Goal: Complete application form

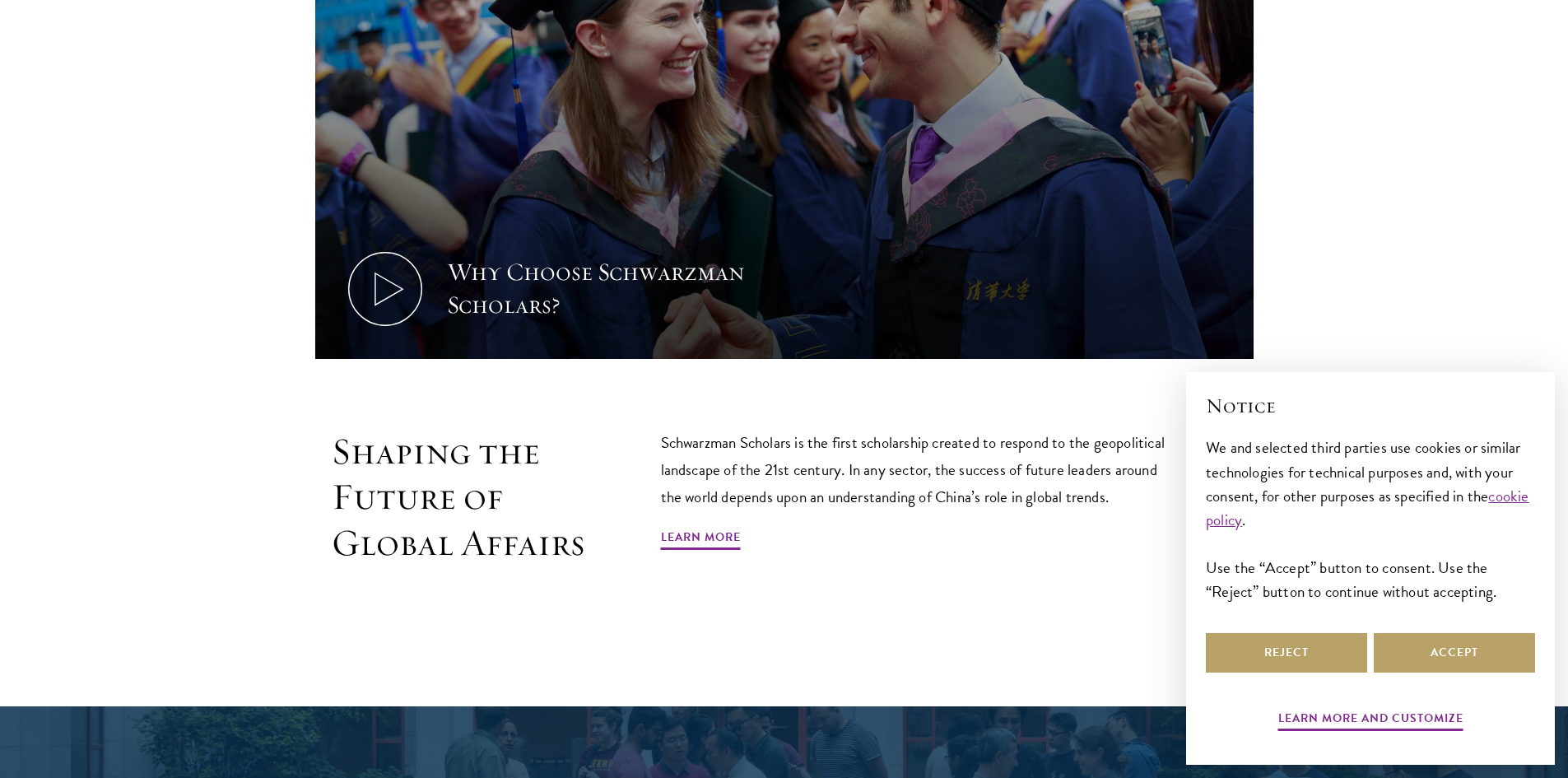
scroll to position [905, 0]
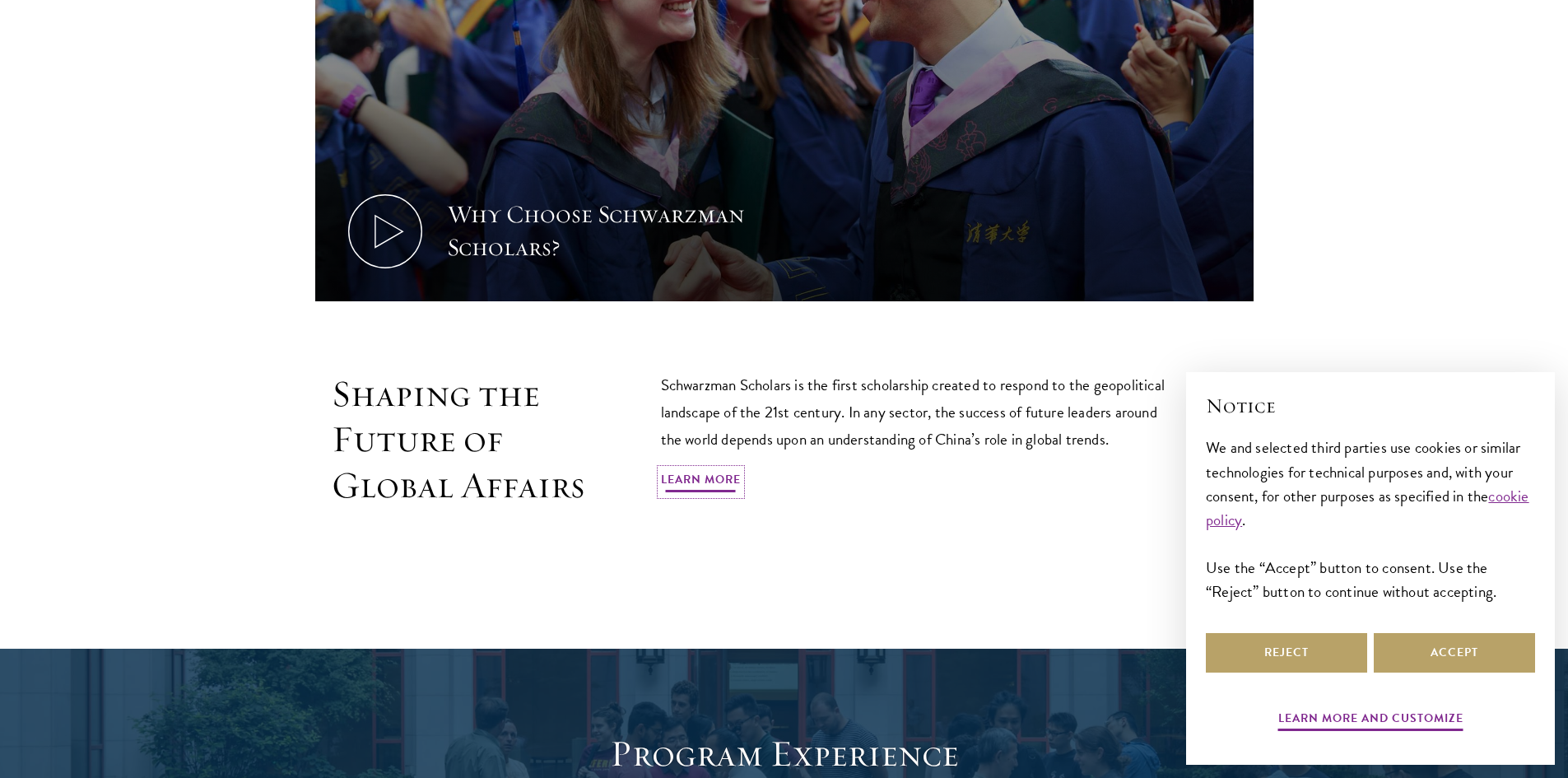
click at [691, 482] on link "Learn More" at bounding box center [700, 482] width 80 height 25
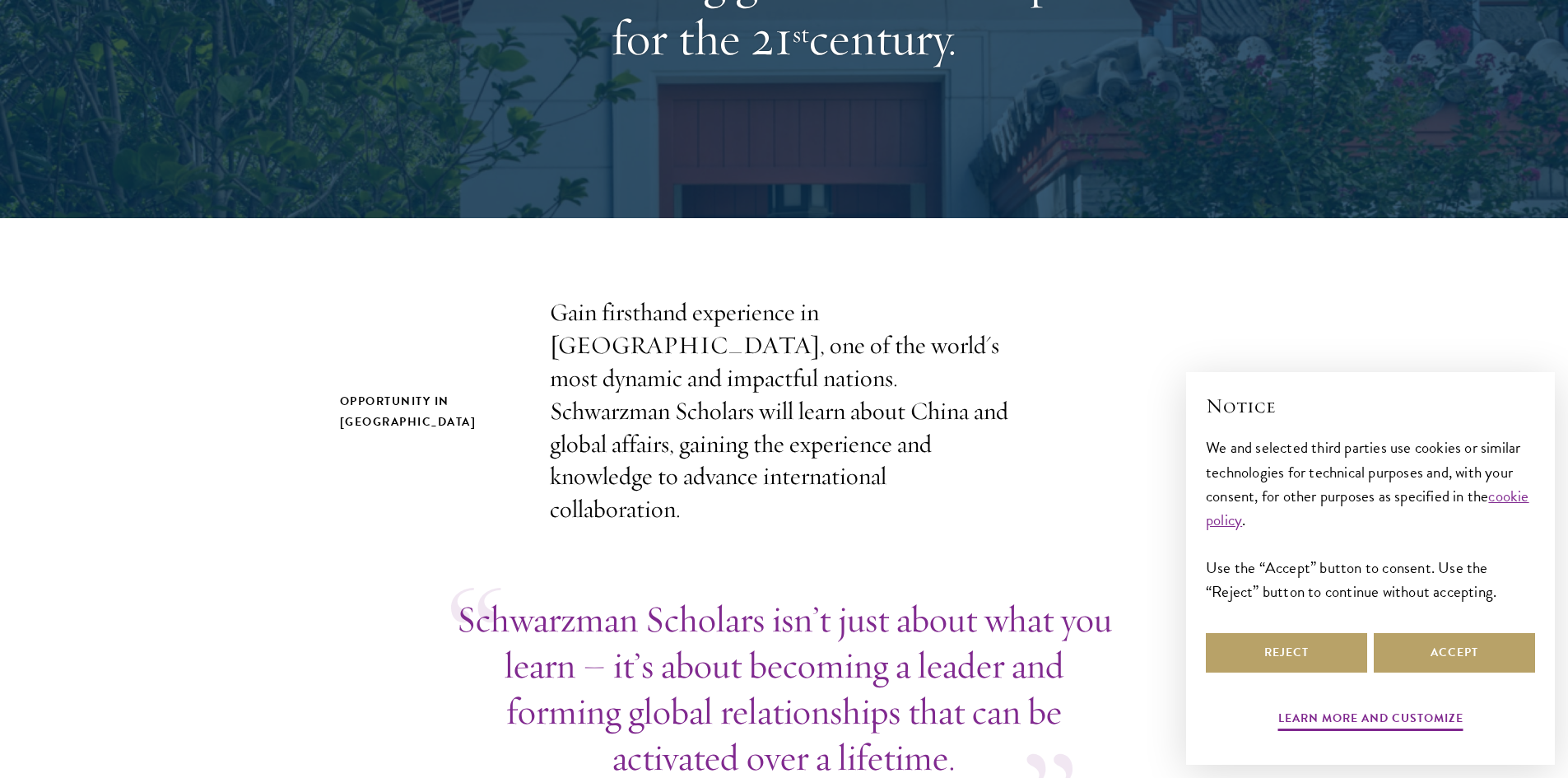
scroll to position [329, 0]
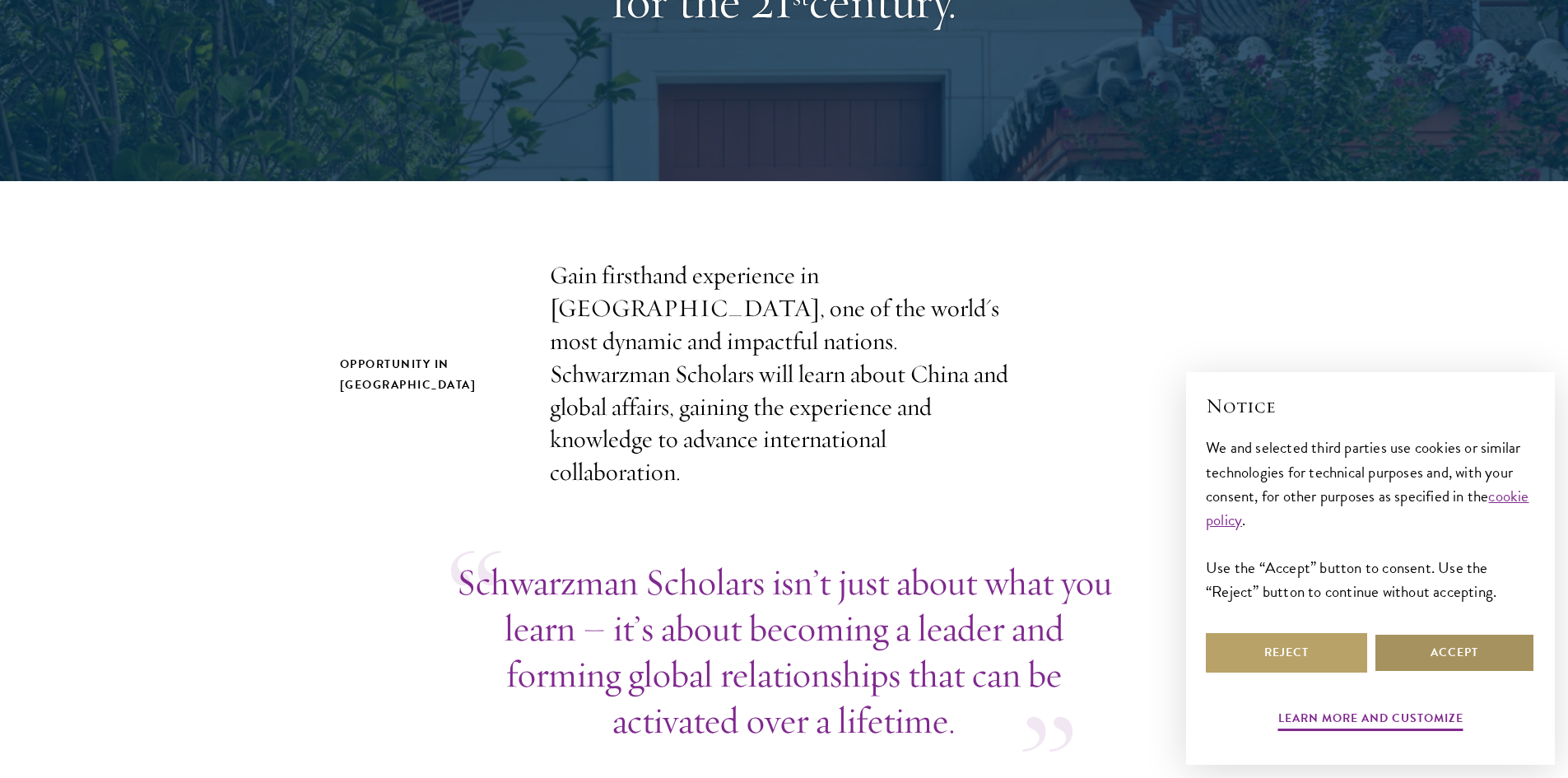
click at [1416, 641] on button "Accept" at bounding box center [1454, 652] width 162 height 39
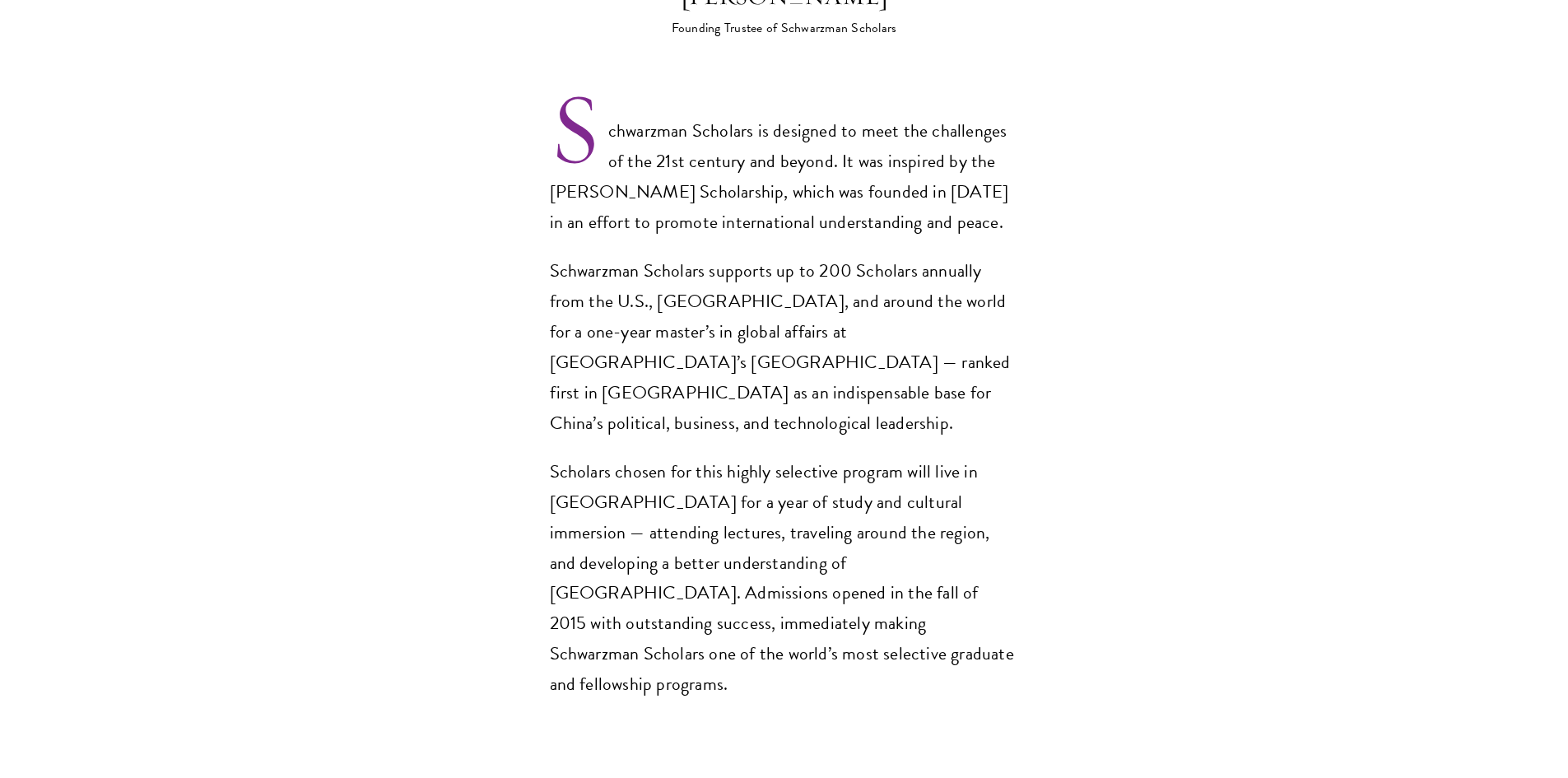
scroll to position [1152, 0]
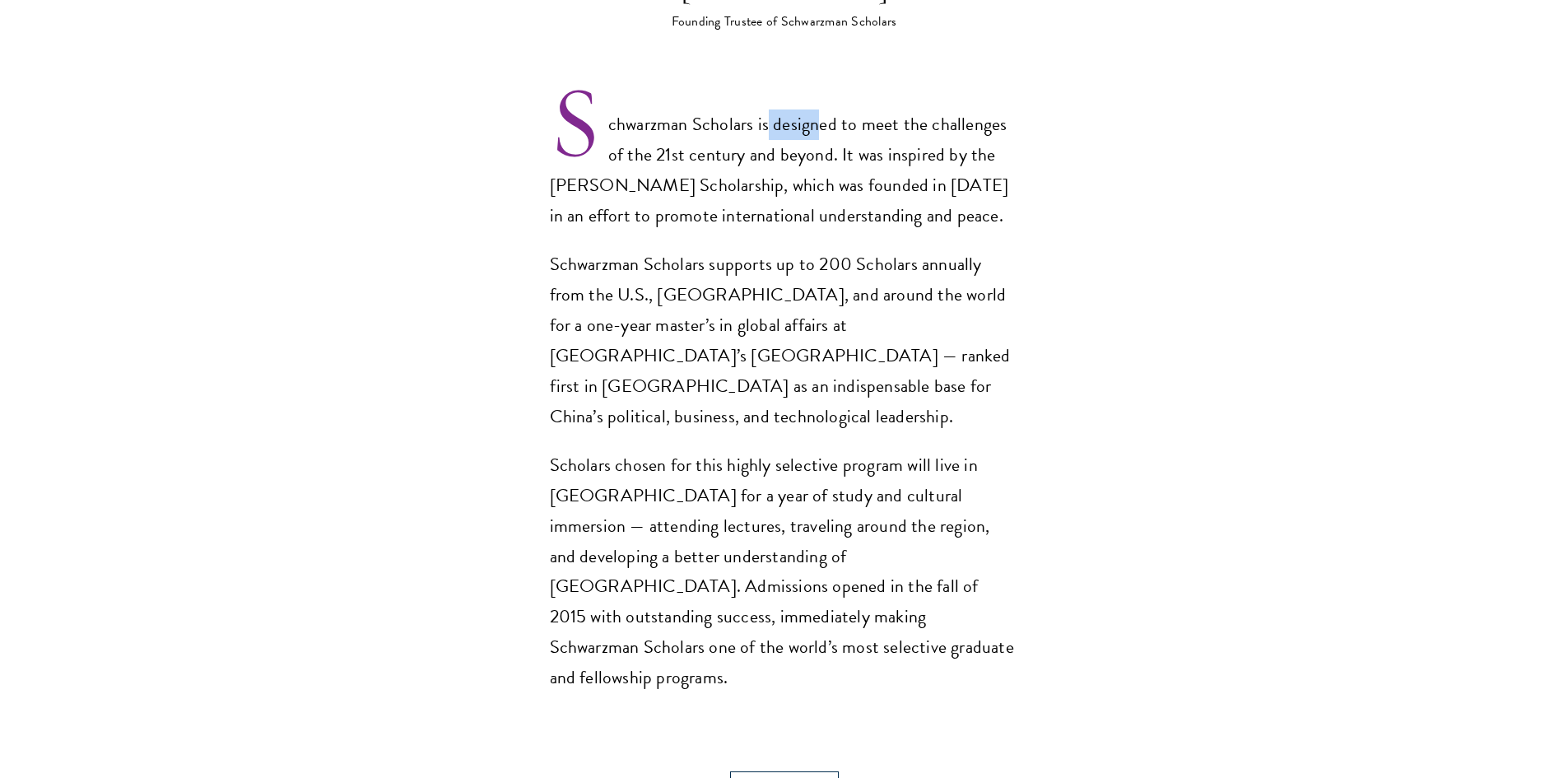
drag, startPoint x: 807, startPoint y: 95, endPoint x: 846, endPoint y: 95, distance: 39.0
click at [832, 110] on p "Schwarzman Scholars is designed to meet the challenges of the 21st century and …" at bounding box center [784, 171] width 469 height 122
click at [851, 110] on p "Schwarzman Scholars is designed to meet the challenges of the 21st century and …" at bounding box center [784, 171] width 469 height 122
drag, startPoint x: 723, startPoint y: 99, endPoint x: 799, endPoint y: 99, distance: 76.0
click at [789, 110] on p "Schwarzman Scholars is designed to meet the challenges of the 21st century and …" at bounding box center [784, 171] width 469 height 122
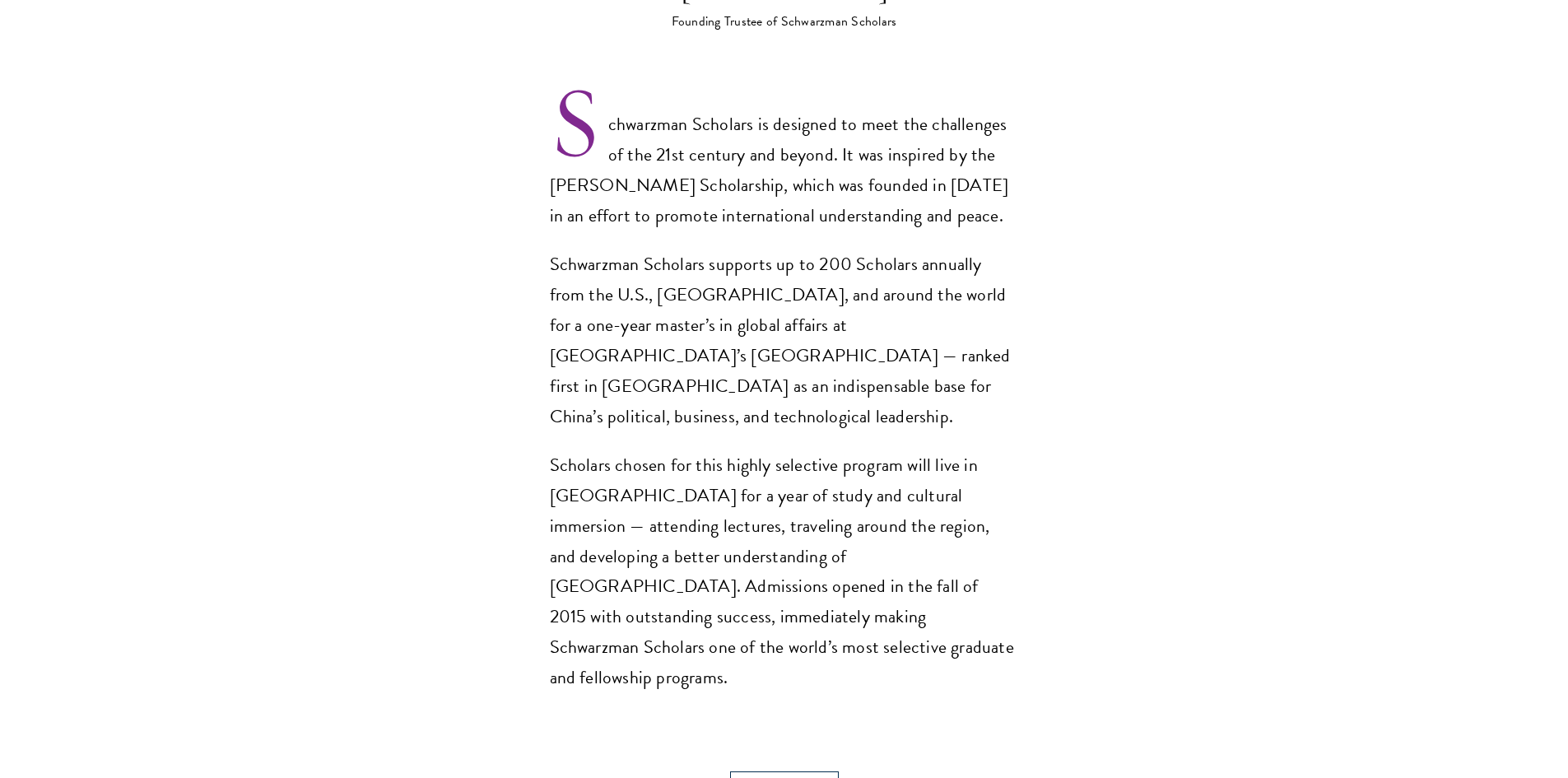
click at [799, 110] on p "Schwarzman Scholars is designed to meet the challenges of the 21st century and …" at bounding box center [784, 171] width 469 height 122
drag, startPoint x: 618, startPoint y: 117, endPoint x: 821, endPoint y: 126, distance: 203.2
click at [821, 126] on p "Schwarzman Scholars is designed to meet the challenges of the 21st century and …" at bounding box center [784, 171] width 469 height 122
click at [830, 126] on p "Schwarzman Scholars is designed to meet the challenges of the 21st century and …" at bounding box center [784, 171] width 469 height 122
drag, startPoint x: 709, startPoint y: 126, endPoint x: 830, endPoint y: 122, distance: 121.1
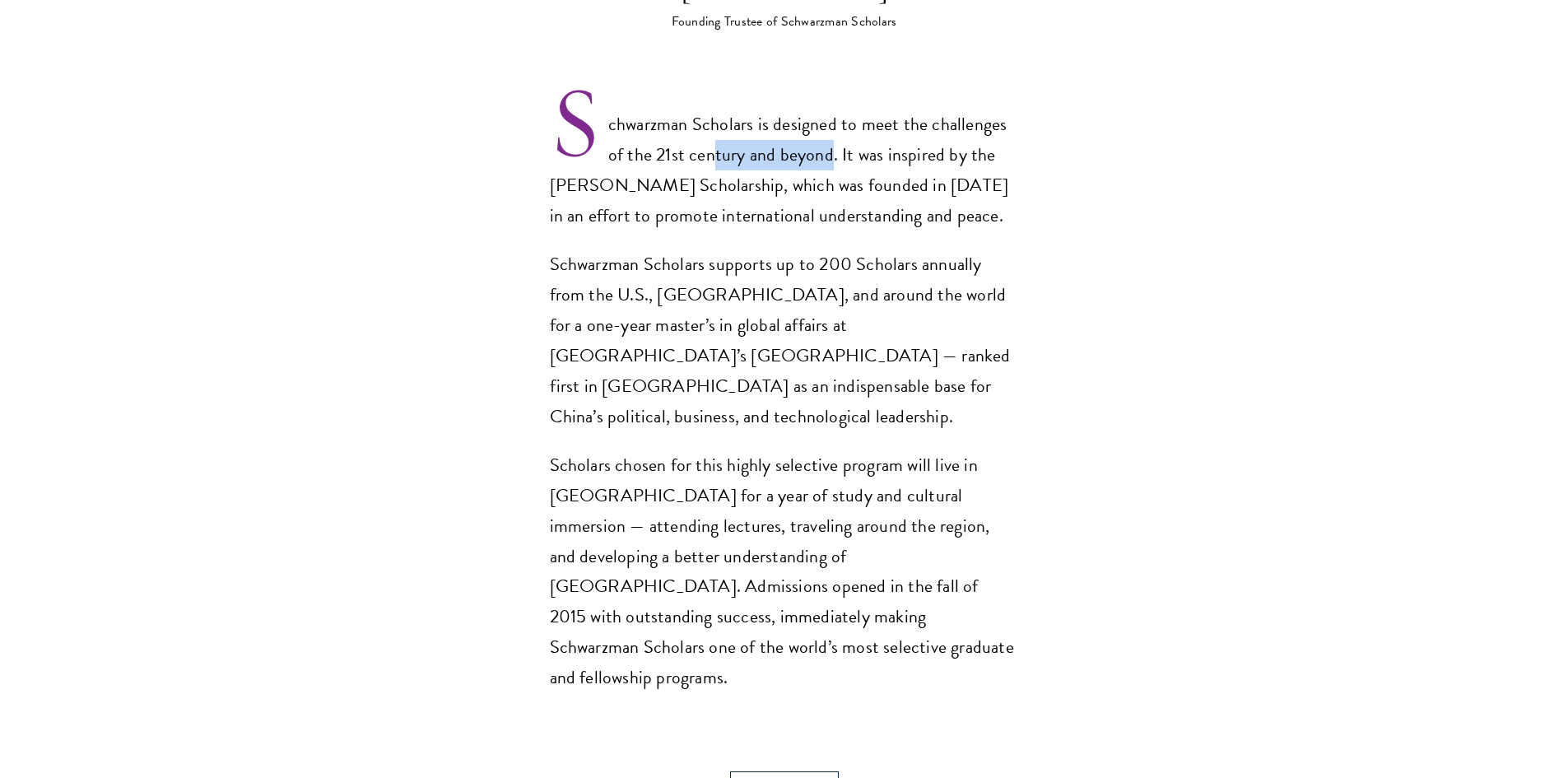
click at [830, 122] on p "Schwarzman Scholars is designed to meet the challenges of the 21st century and …" at bounding box center [784, 171] width 469 height 122
click at [848, 124] on p "Schwarzman Scholars is designed to meet the challenges of the 21st century and …" at bounding box center [784, 171] width 469 height 122
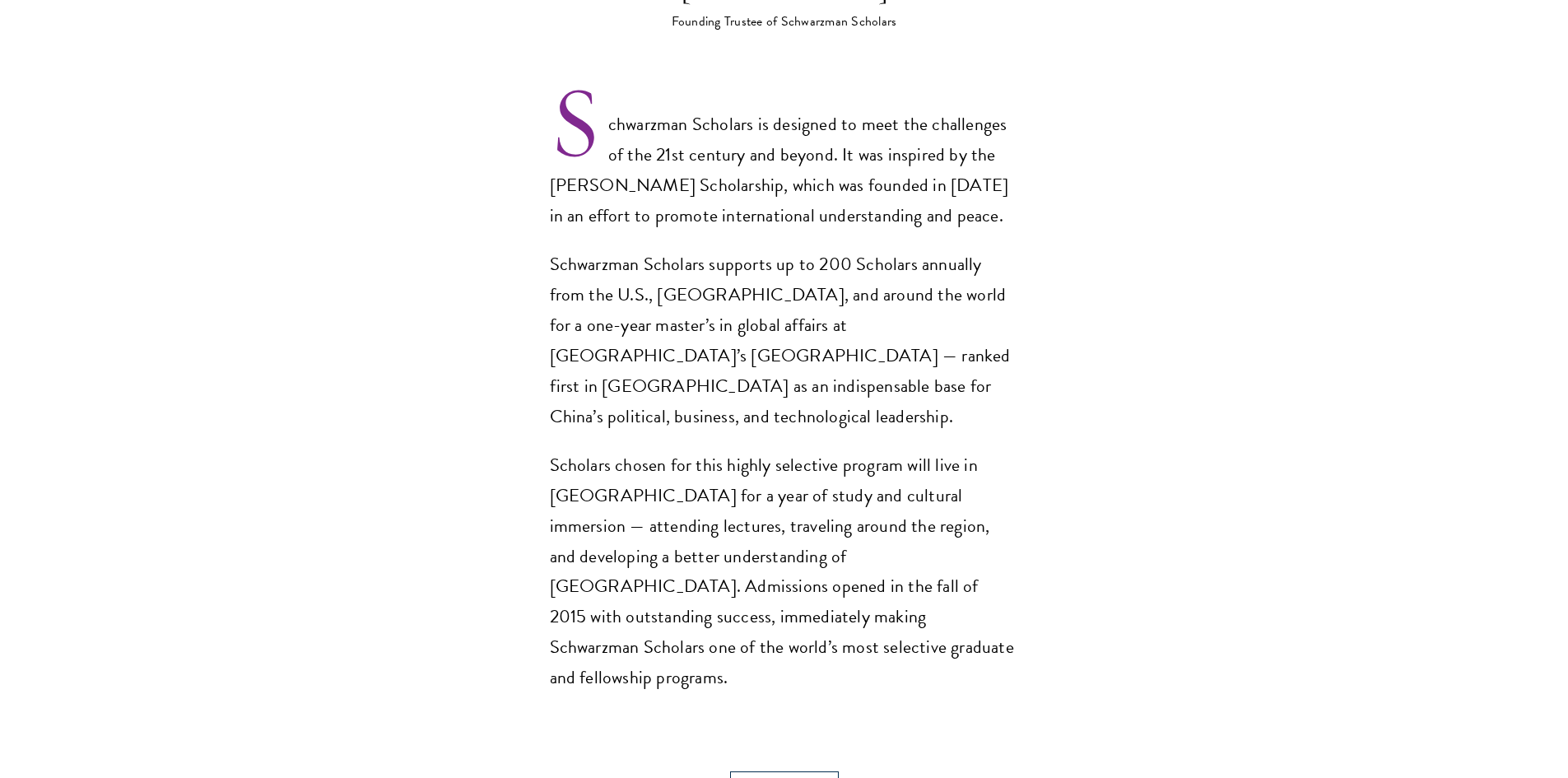
click at [866, 123] on p "Schwarzman Scholars is designed to meet the challenges of the 21st century and …" at bounding box center [784, 171] width 469 height 122
click at [918, 124] on p "Schwarzman Scholars is designed to meet the challenges of the 21st century and …" at bounding box center [784, 171] width 469 height 122
drag, startPoint x: 645, startPoint y: 169, endPoint x: 732, endPoint y: 169, distance: 87.0
click at [717, 169] on p "Schwarzman Scholars is designed to meet the challenges of the 21st century and …" at bounding box center [784, 171] width 469 height 122
click at [733, 169] on p "Schwarzman Scholars is designed to meet the challenges of the 21st century and …" at bounding box center [784, 171] width 469 height 122
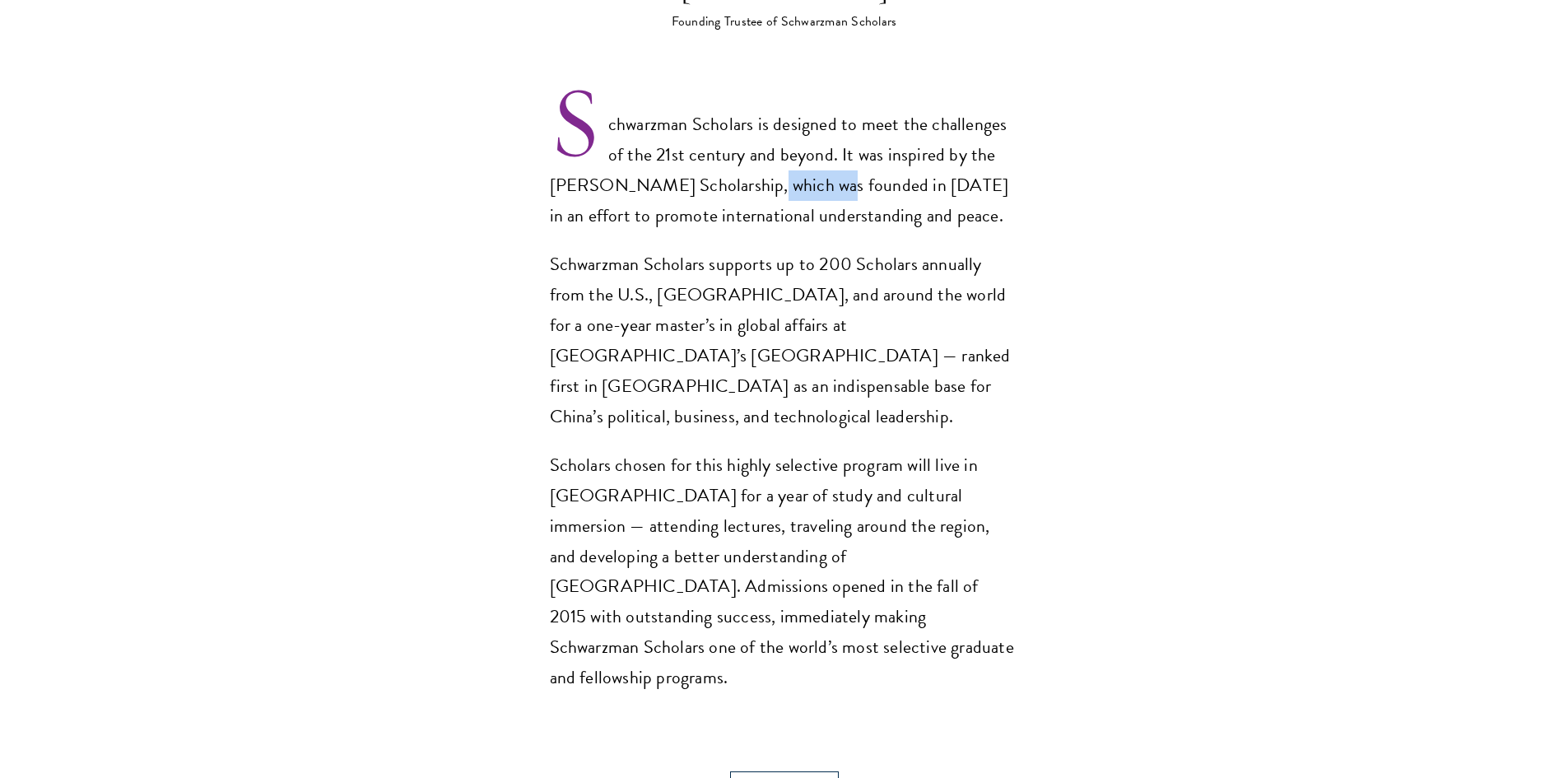
drag, startPoint x: 747, startPoint y: 148, endPoint x: 846, endPoint y: 157, distance: 99.4
click at [827, 155] on p "Schwarzman Scholars is designed to meet the challenges of the 21st century and …" at bounding box center [784, 171] width 469 height 122
click at [846, 156] on p "Schwarzman Scholars is designed to meet the challenges of the 21st century and …" at bounding box center [784, 171] width 469 height 122
drag, startPoint x: 846, startPoint y: 155, endPoint x: 862, endPoint y: 153, distance: 16.1
click at [850, 155] on p "Schwarzman Scholars is designed to meet the challenges of the 21st century and …" at bounding box center [784, 171] width 469 height 122
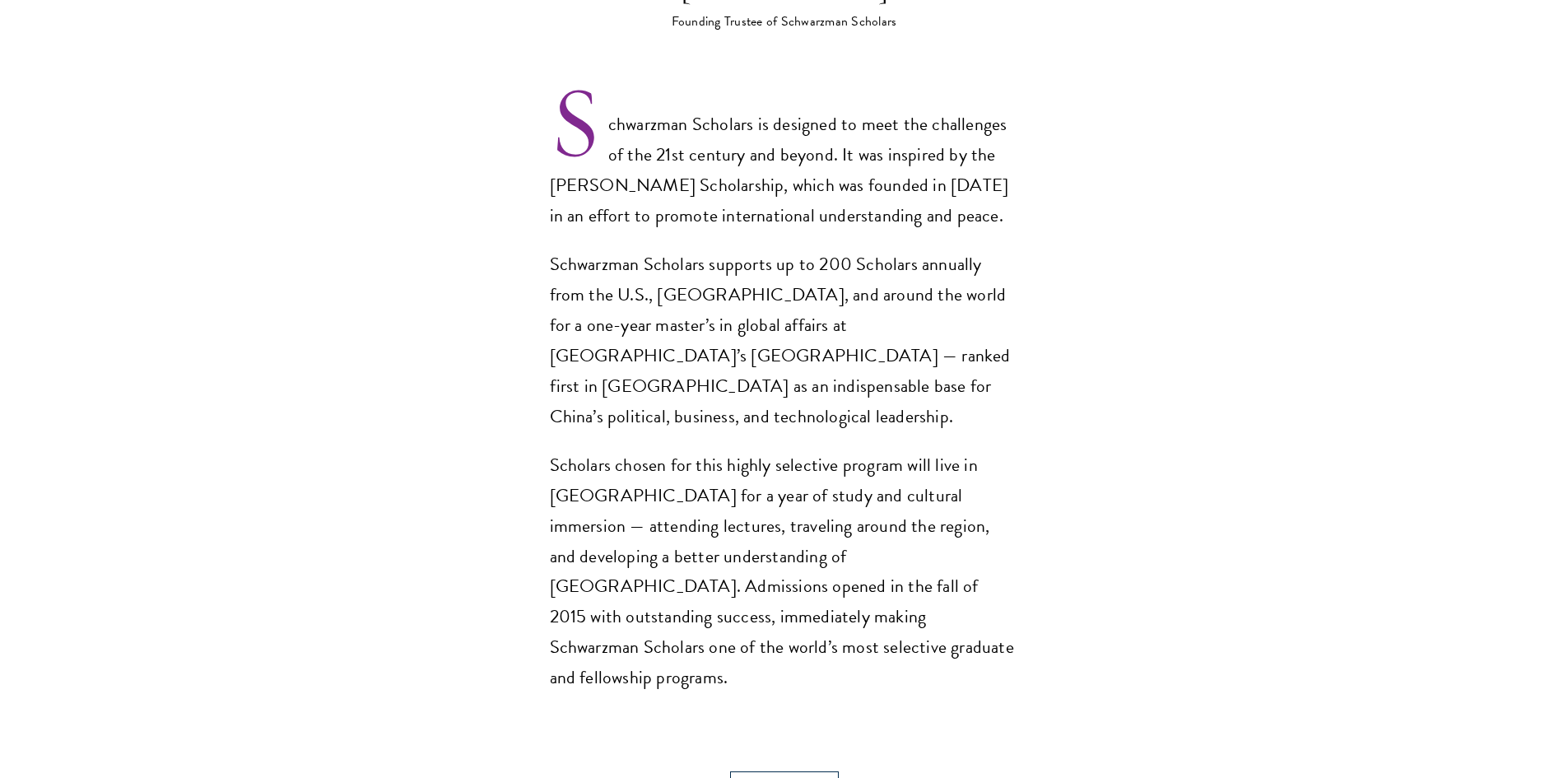
click at [863, 153] on p "Schwarzman Scholars is designed to meet the challenges of the 21st century and …" at bounding box center [784, 171] width 469 height 122
drag, startPoint x: 863, startPoint y: 153, endPoint x: 928, endPoint y: 152, distance: 65.0
click at [928, 152] on p "Schwarzman Scholars is designed to meet the challenges of the 21st century and …" at bounding box center [784, 171] width 469 height 122
click at [931, 152] on p "Schwarzman Scholars is designed to meet the challenges of the 21st century and …" at bounding box center [784, 171] width 469 height 122
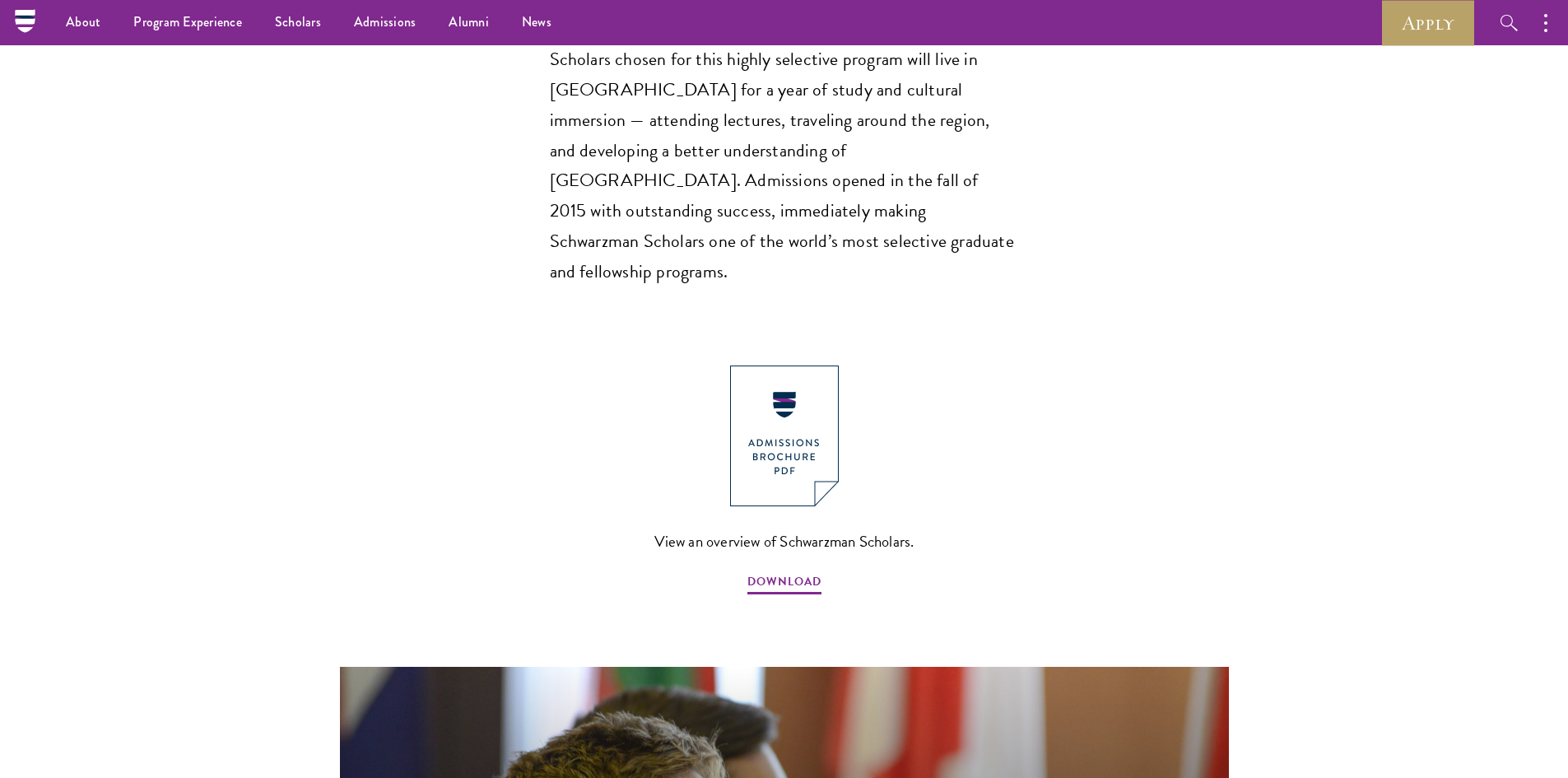
scroll to position [1399, 0]
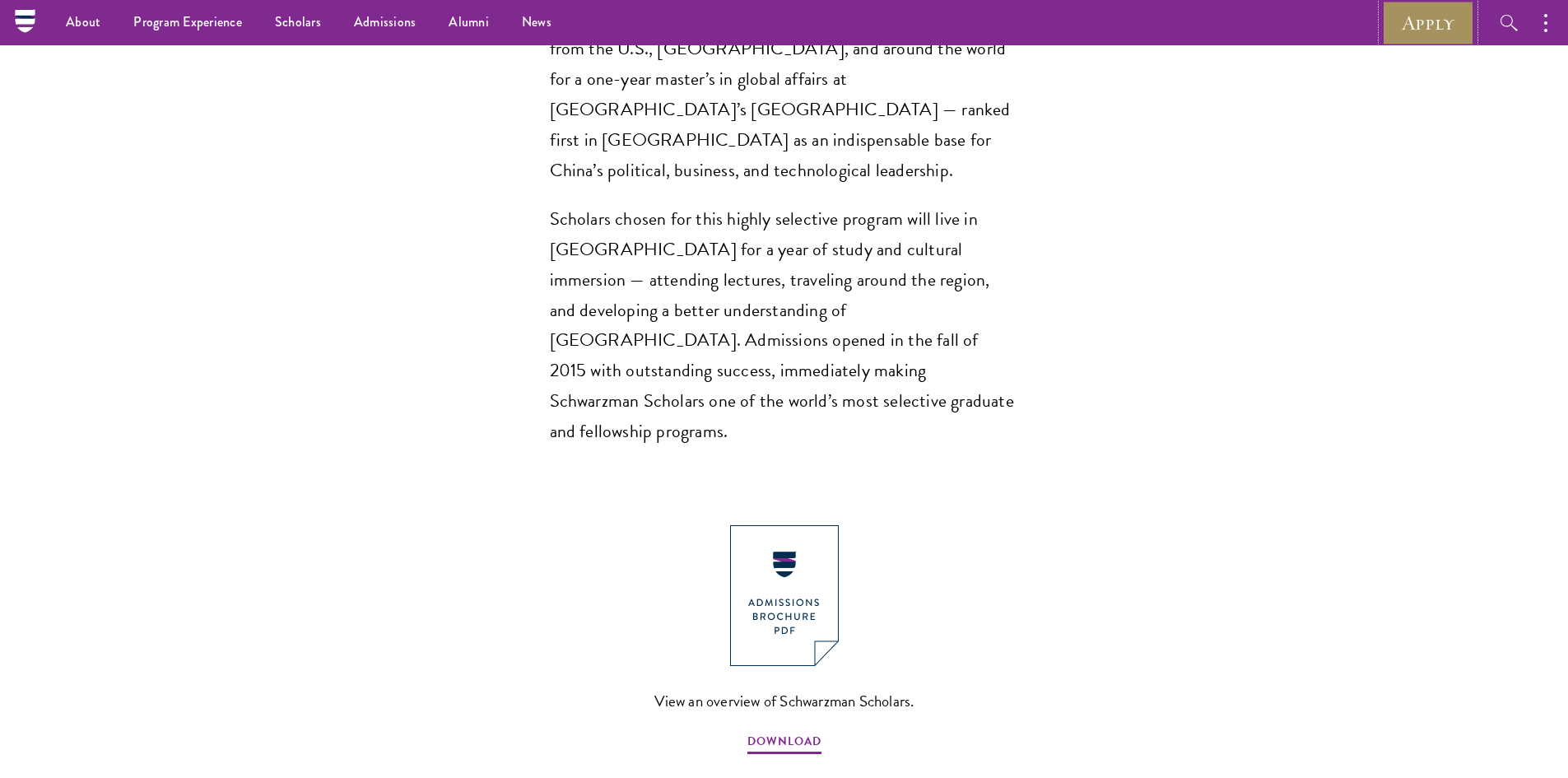
click at [1422, 9] on link "Apply" at bounding box center [1428, 23] width 92 height 45
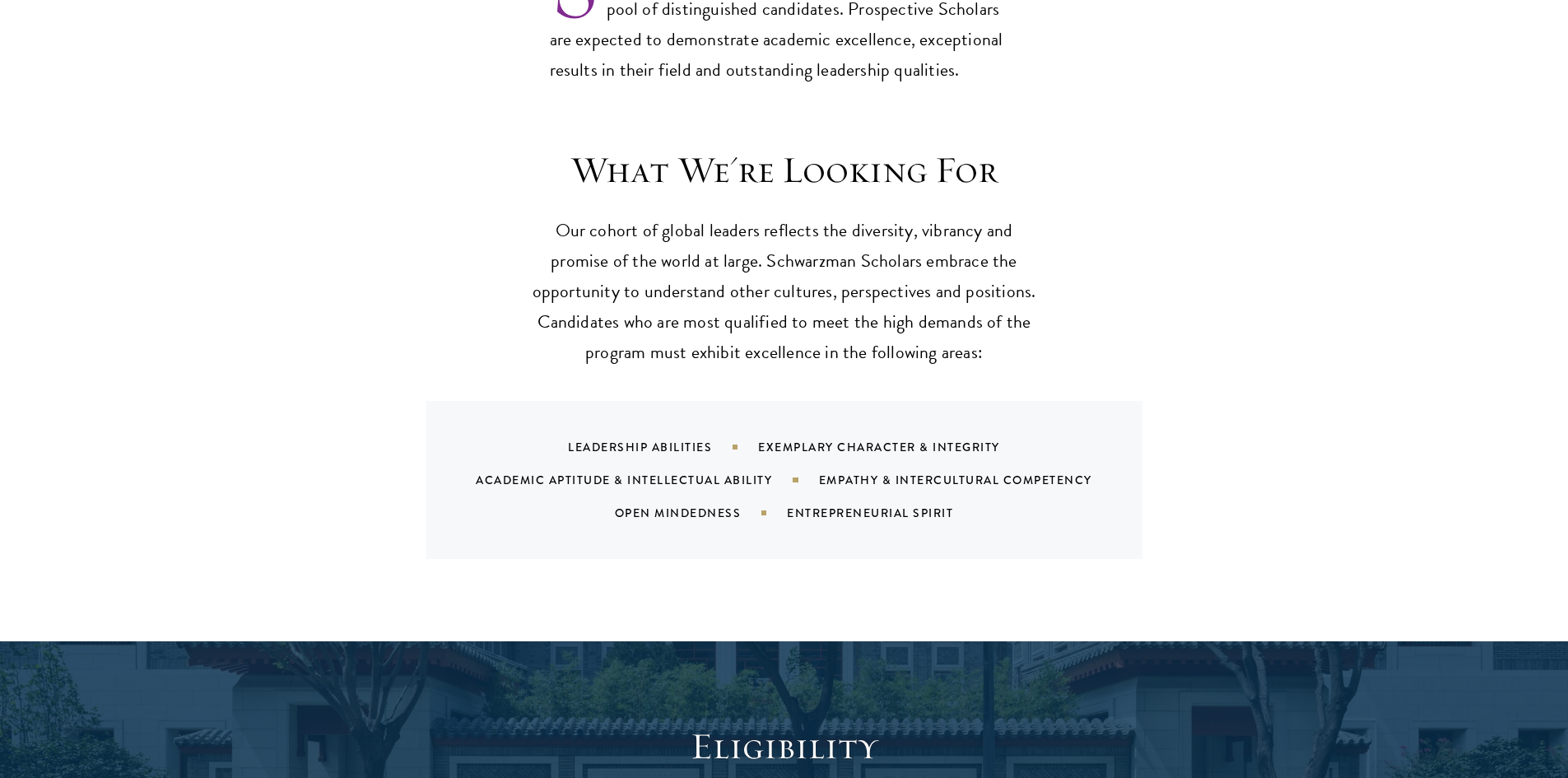
scroll to position [1482, 0]
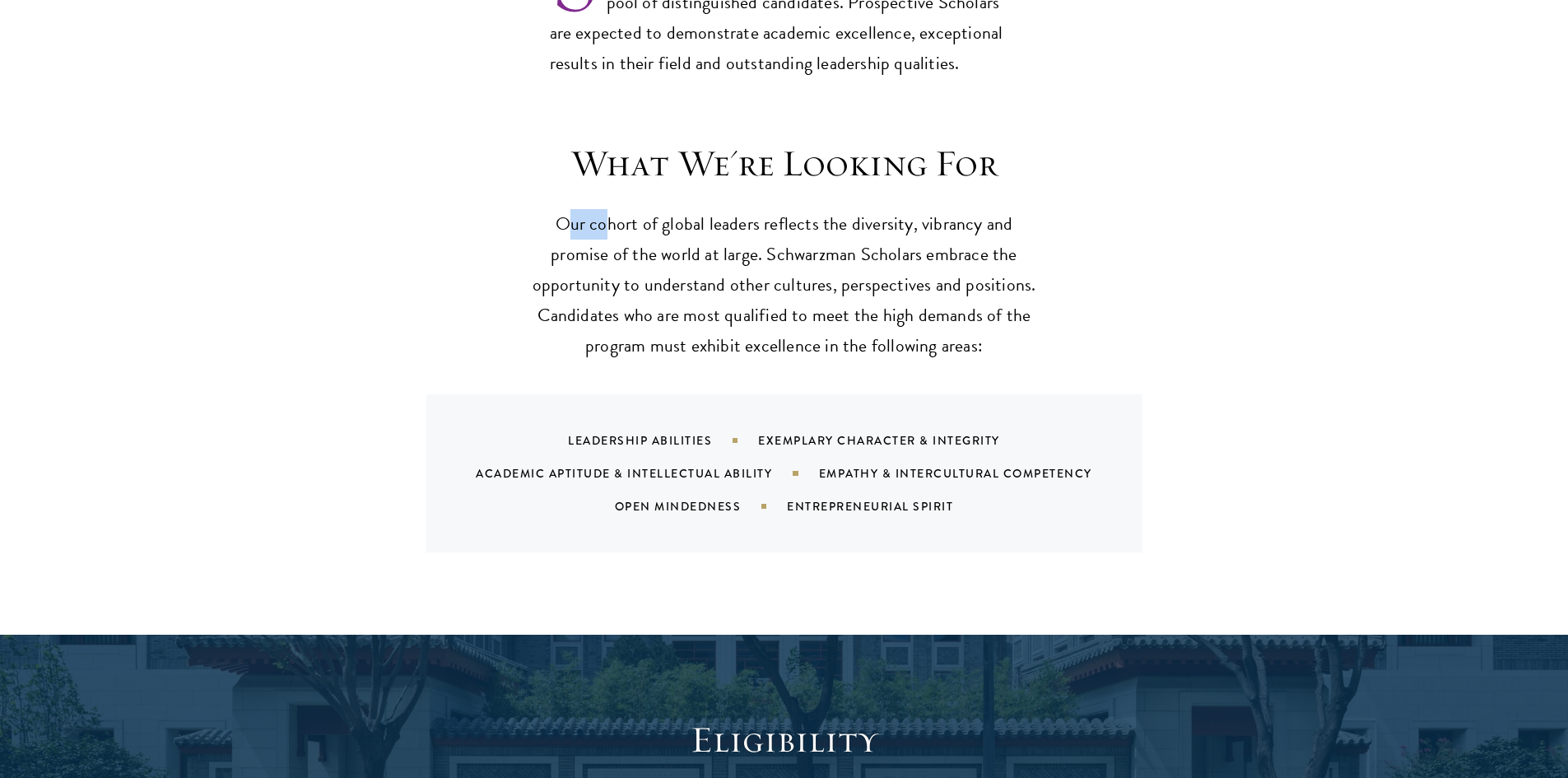
drag, startPoint x: 567, startPoint y: 190, endPoint x: 614, endPoint y: 194, distance: 47.2
click at [614, 209] on p "Our cohort of global leaders reflects the diversity, vibrancy and promise of th…" at bounding box center [784, 286] width 511 height 152
drag, startPoint x: 694, startPoint y: 204, endPoint x: 733, endPoint y: 204, distance: 39.0
click at [700, 209] on p "Our cohort of global leaders reflects the diversity, vibrancy and promise of th…" at bounding box center [784, 286] width 511 height 152
drag, startPoint x: 768, startPoint y: 204, endPoint x: 799, endPoint y: 206, distance: 31.1
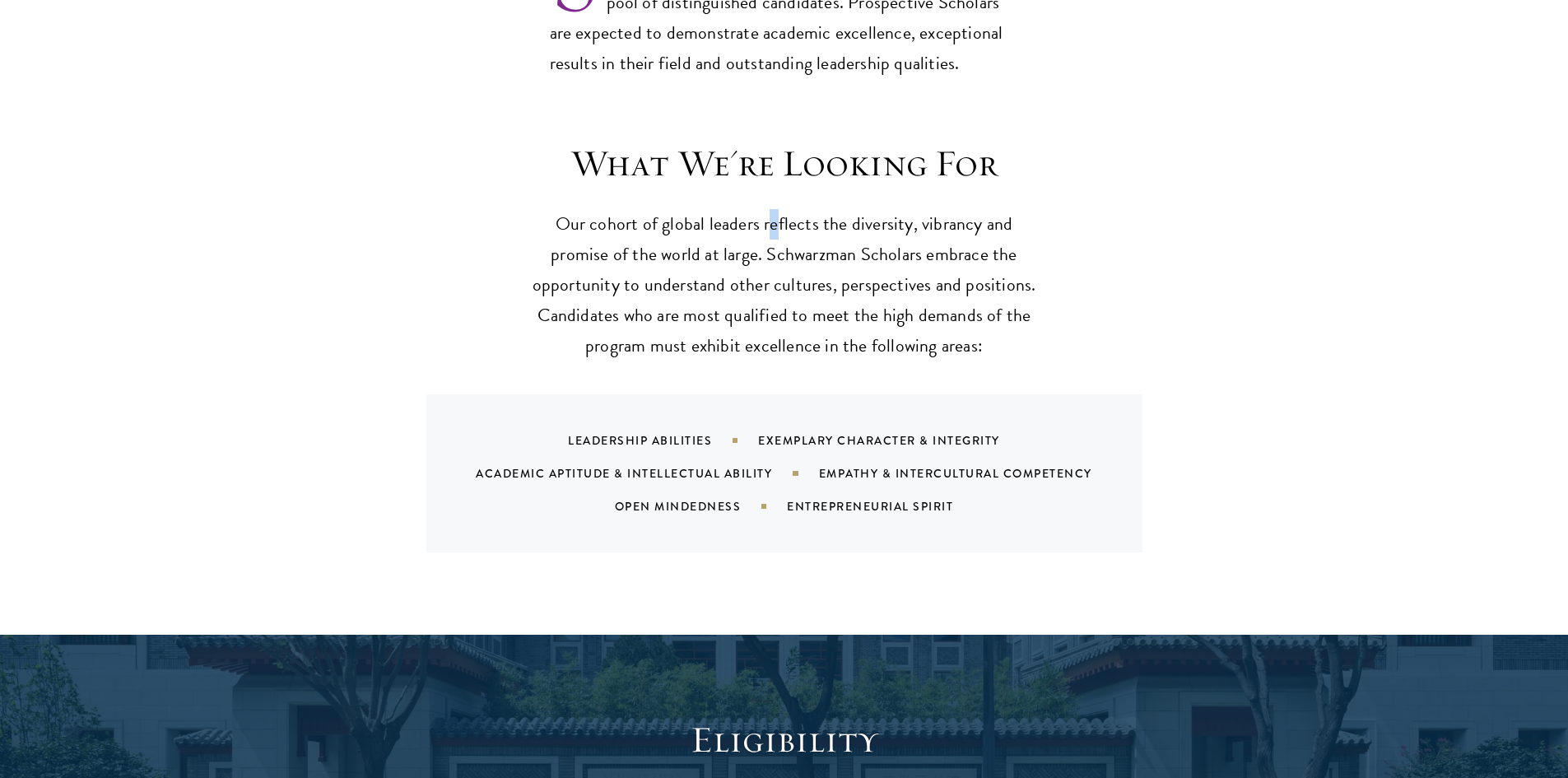
click at [785, 209] on p "Our cohort of global leaders reflects the diversity, vibrancy and promise of th…" at bounding box center [784, 286] width 511 height 152
drag, startPoint x: 864, startPoint y: 200, endPoint x: 902, endPoint y: 200, distance: 38.0
click at [892, 209] on p "Our cohort of global leaders reflects the diversity, vibrancy and promise of th…" at bounding box center [784, 286] width 511 height 152
drag, startPoint x: 907, startPoint y: 203, endPoint x: 968, endPoint y: 225, distance: 64.8
click at [907, 209] on p "Our cohort of global leaders reflects the diversity, vibrancy and promise of th…" at bounding box center [784, 286] width 511 height 152
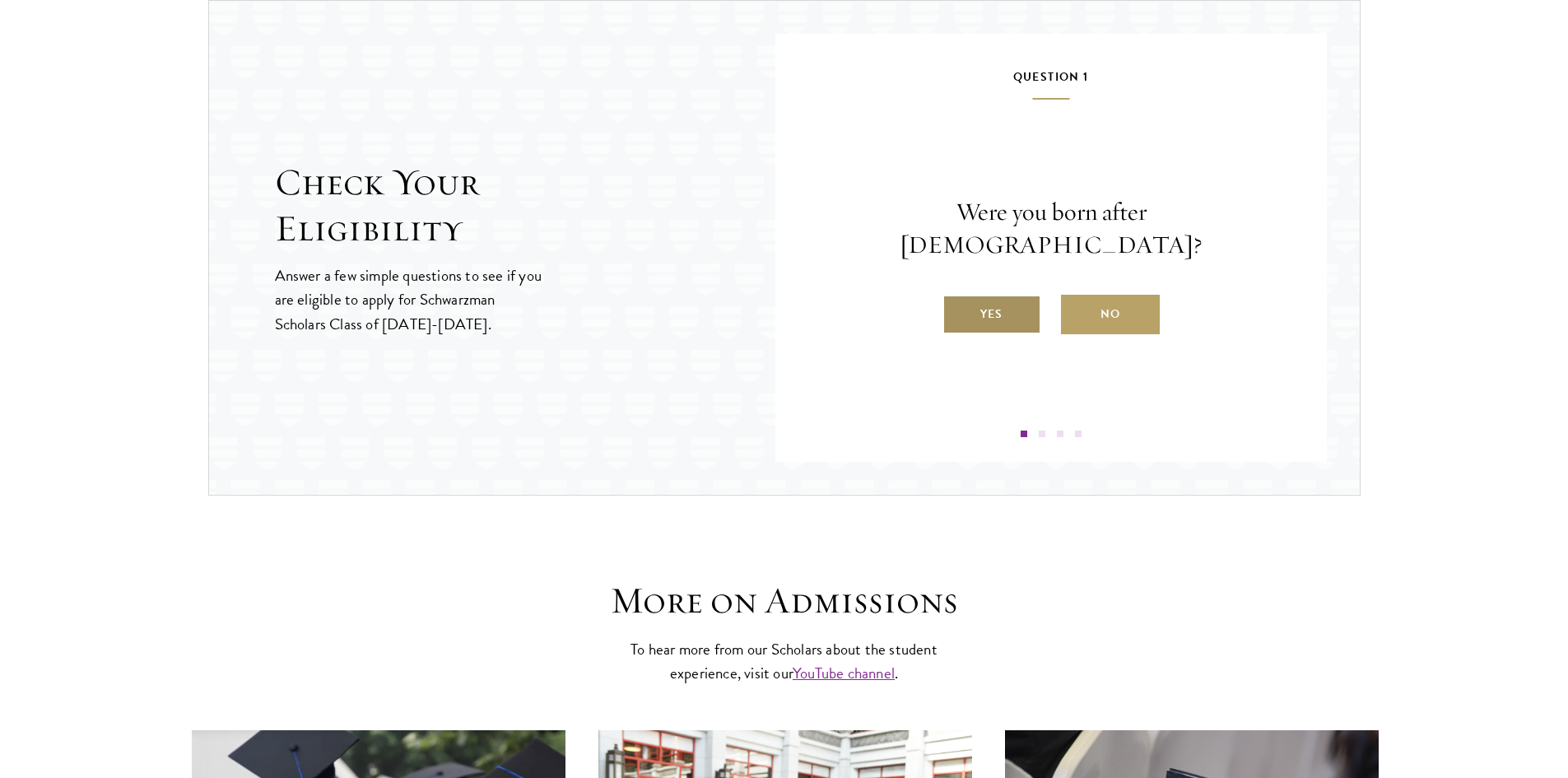
click at [1015, 295] on label "Yes" at bounding box center [992, 314] width 99 height 39
click at [957, 296] on input "Yes" at bounding box center [950, 304] width 15 height 15
click at [1019, 310] on label "Yes" at bounding box center [992, 314] width 99 height 39
click at [957, 310] on input "Yes" at bounding box center [950, 304] width 15 height 15
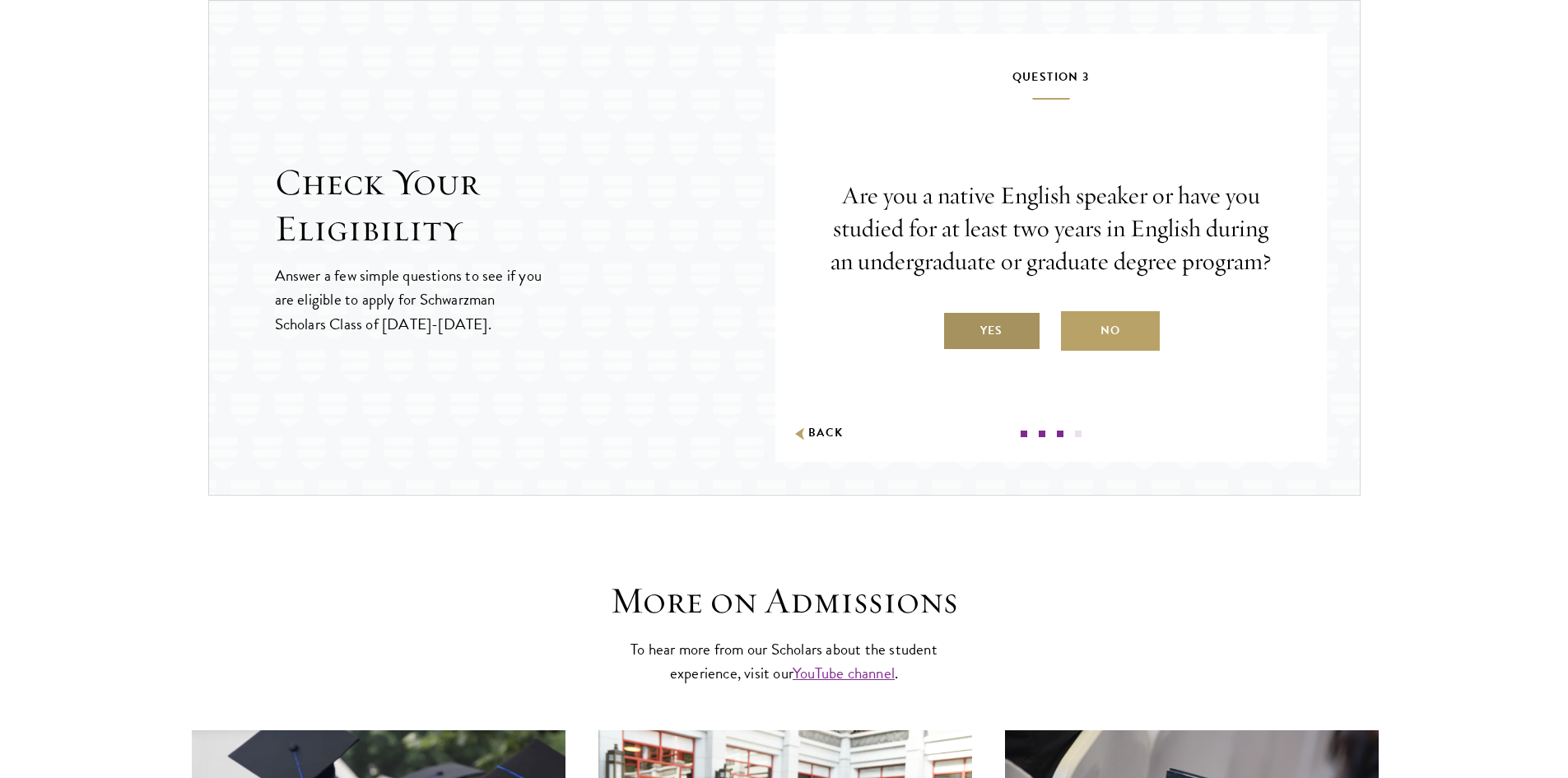
click at [1027, 334] on label "Yes" at bounding box center [992, 331] width 99 height 39
click at [957, 327] on input "Yes" at bounding box center [950, 321] width 15 height 15
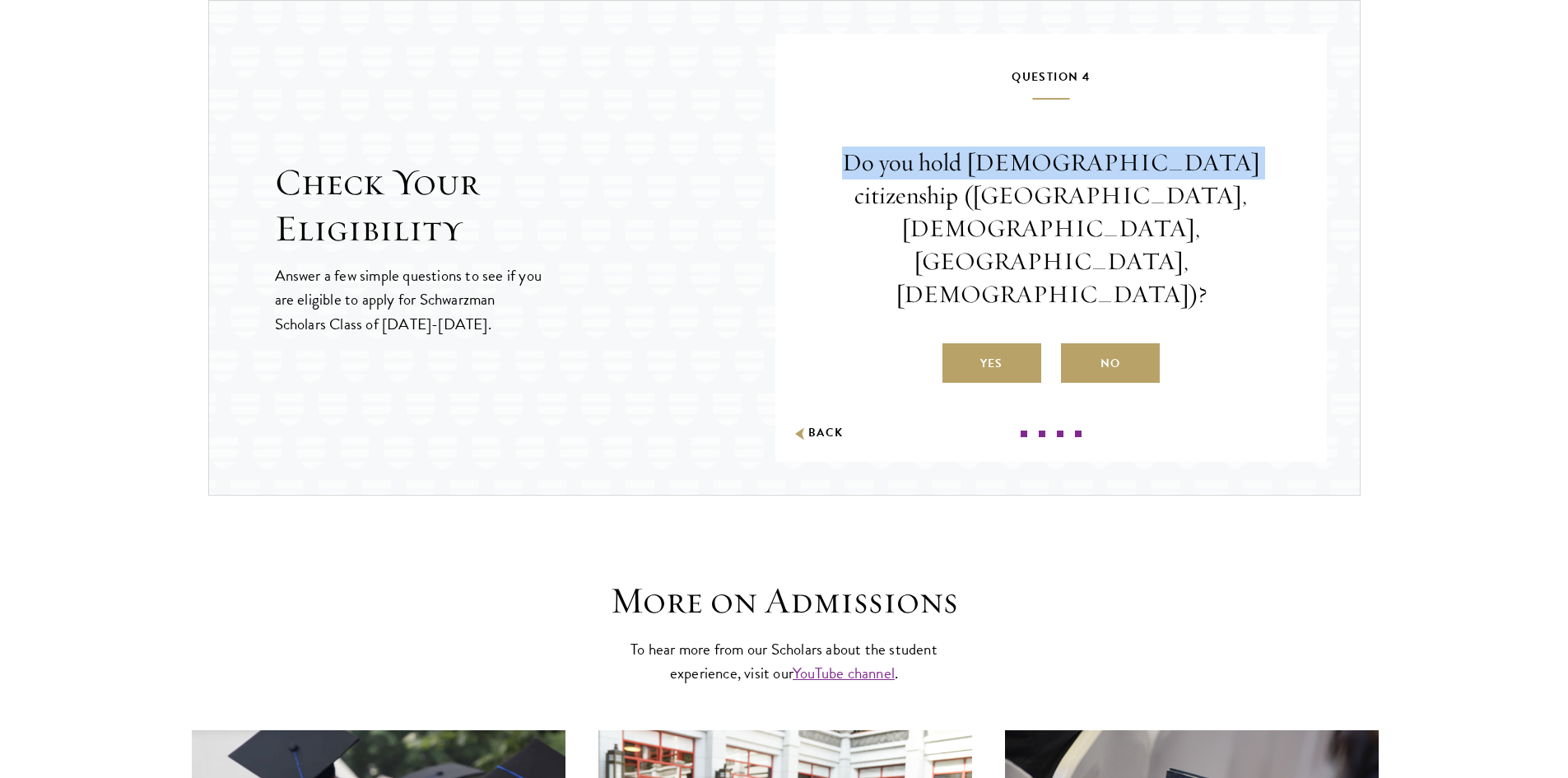
drag, startPoint x: 851, startPoint y: 217, endPoint x: 1154, endPoint y: 198, distance: 303.6
click at [1154, 198] on p "Do you hold [DEMOGRAPHIC_DATA] citizenship ([GEOGRAPHIC_DATA], [DEMOGRAPHIC_DAT…" at bounding box center [1051, 229] width 453 height 164
copy p "Do you hold Chinese citizenship"
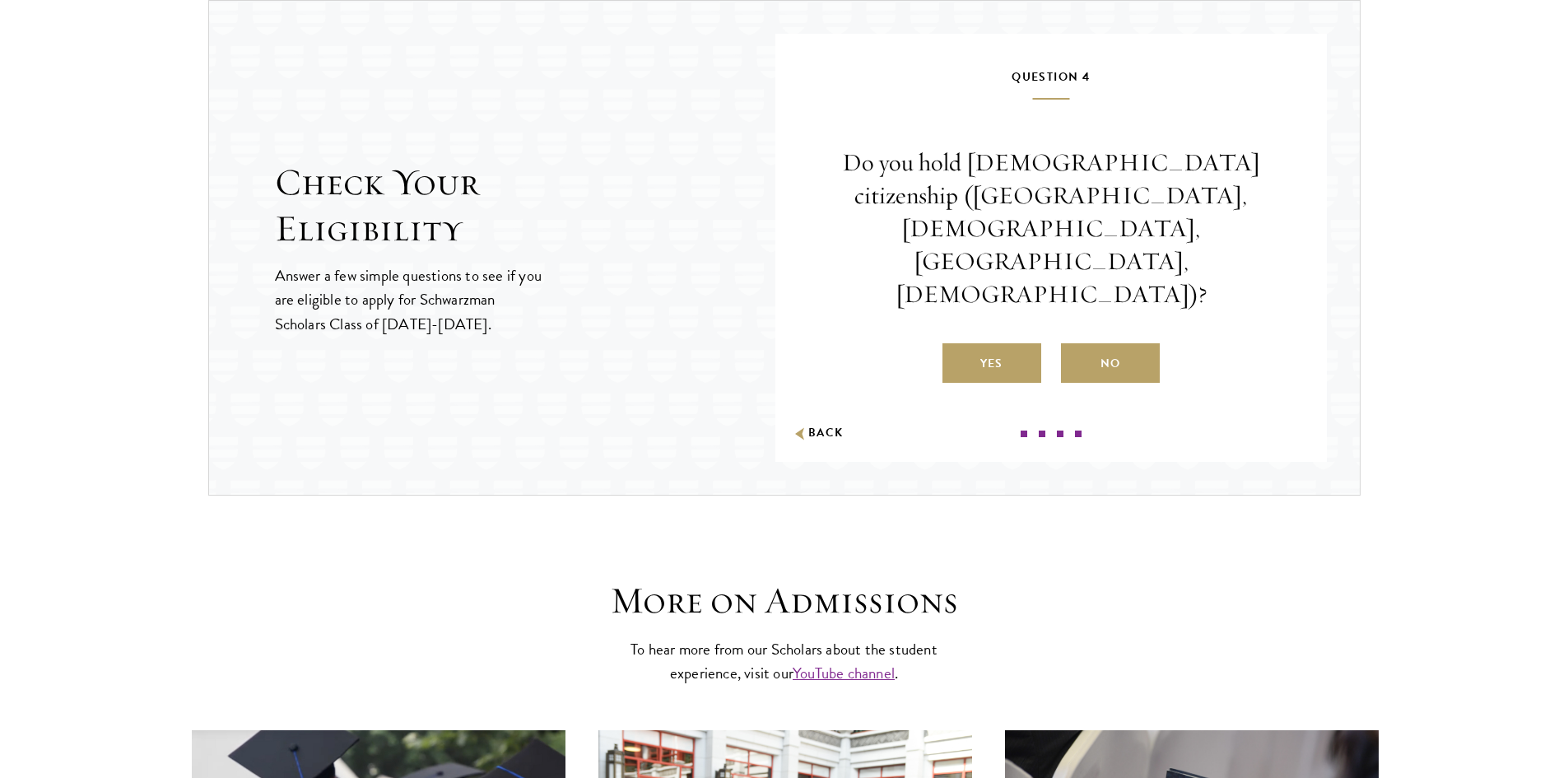
click at [1102, 343] on label "No" at bounding box center [1110, 363] width 99 height 39
click at [1076, 346] on input "No" at bounding box center [1068, 353] width 15 height 15
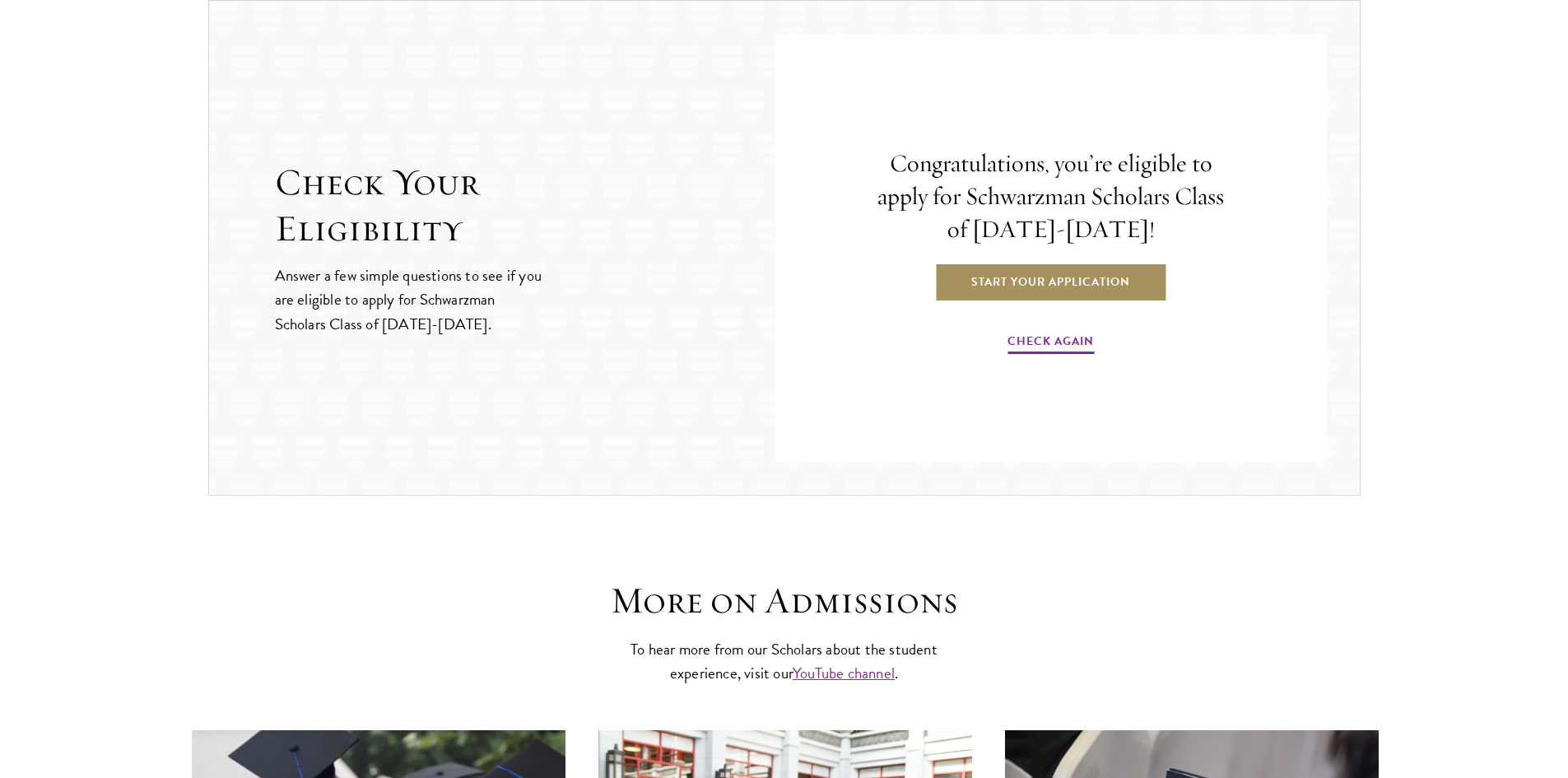
click at [1134, 283] on link "Start Your Application" at bounding box center [1051, 281] width 233 height 39
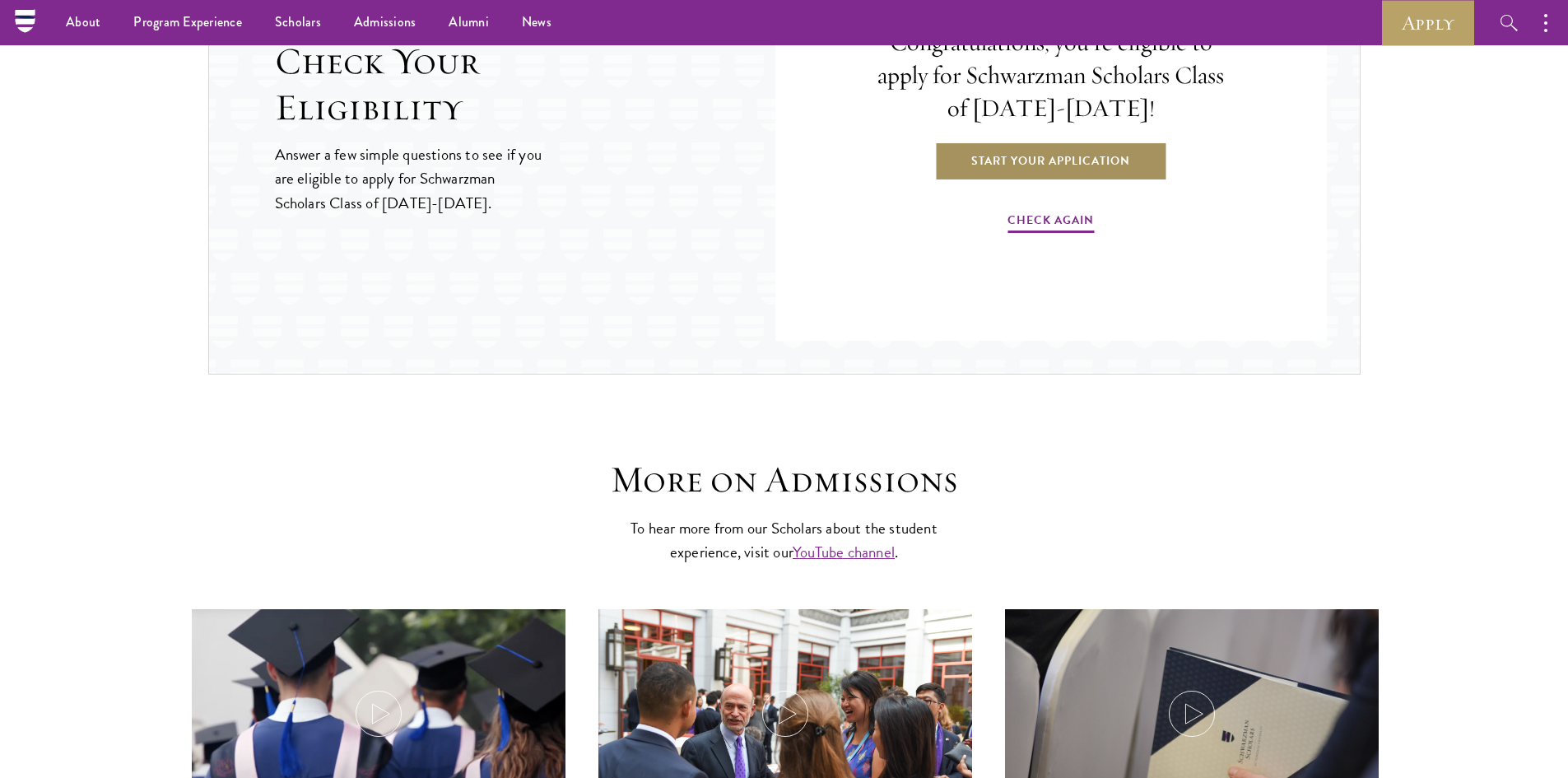
scroll to position [1567, 0]
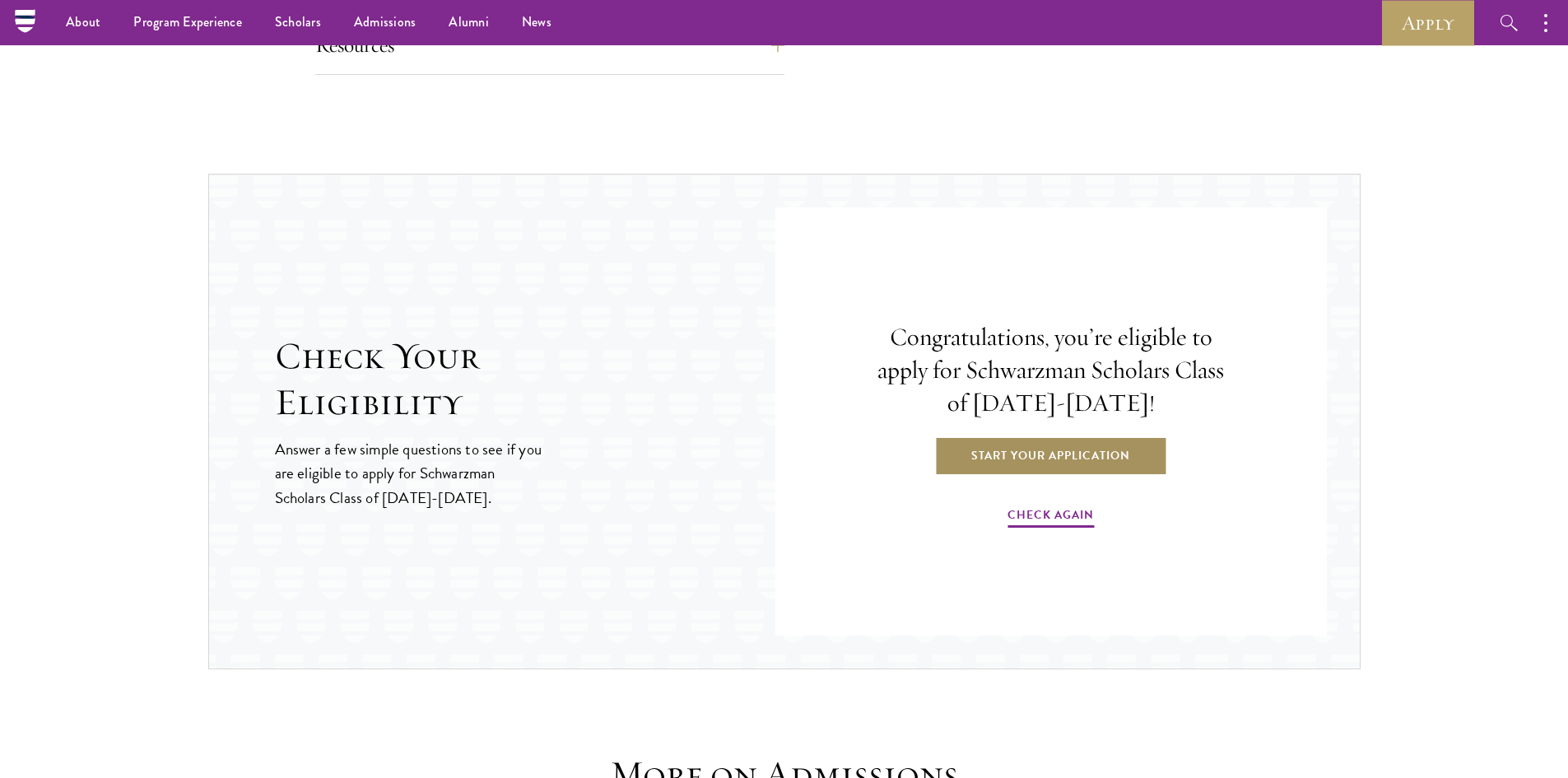
click at [1080, 462] on link "Start Your Application" at bounding box center [1051, 455] width 233 height 39
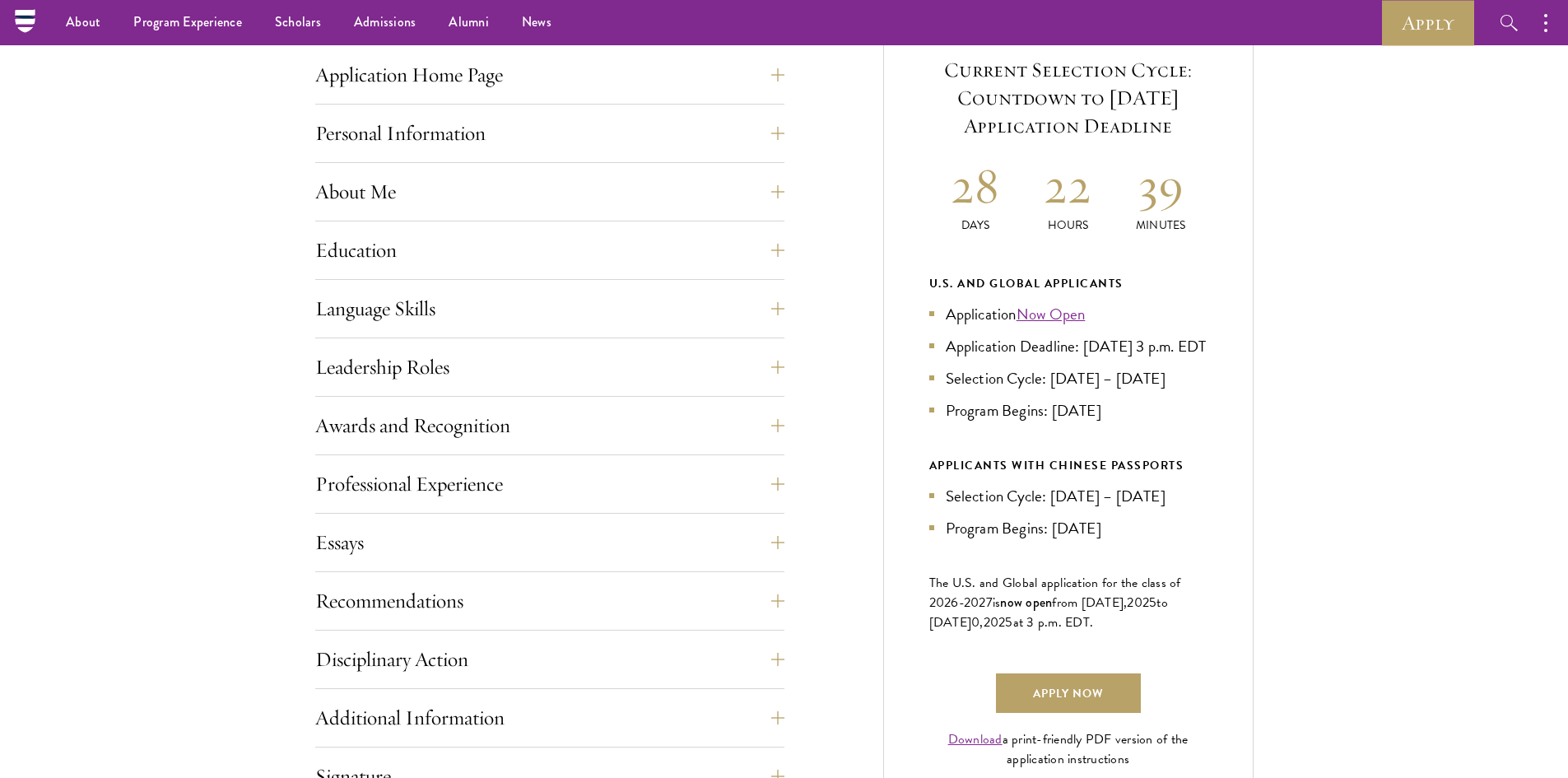
scroll to position [659, 0]
click at [1047, 316] on link "Now Open" at bounding box center [1051, 316] width 69 height 24
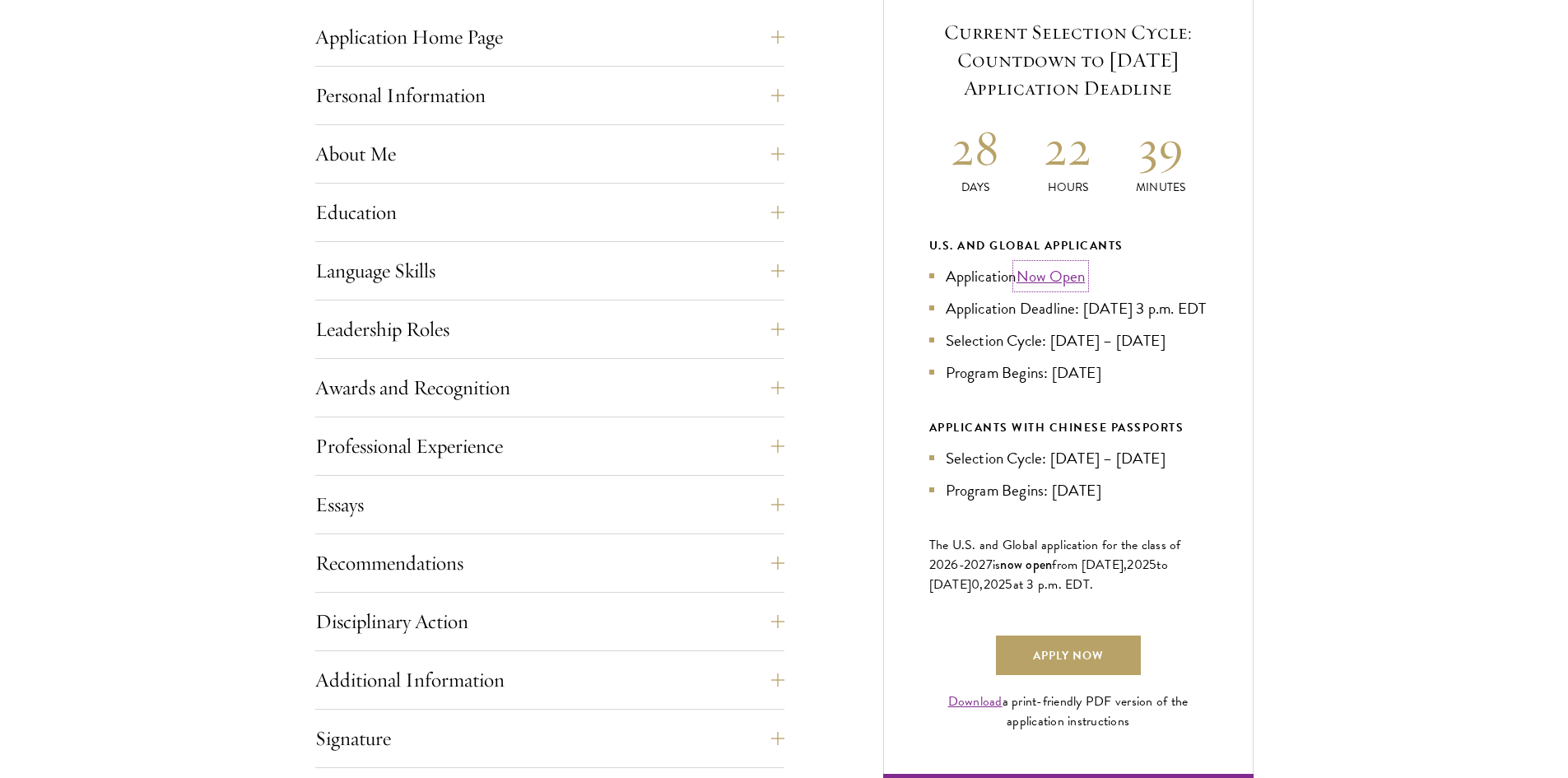
scroll to position [576, 0]
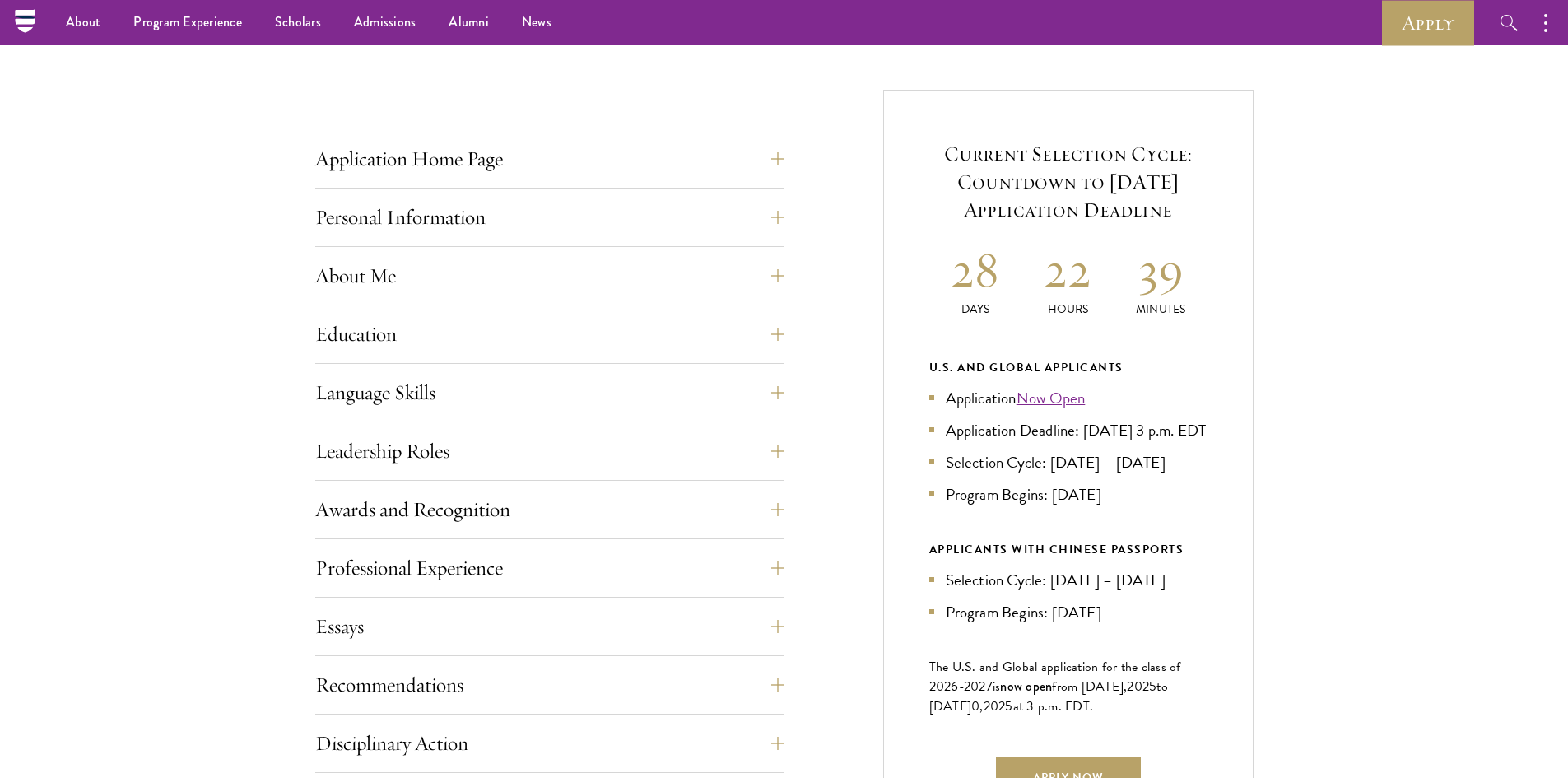
click at [784, 170] on div "Application Home Page The online application form must be completed in English.…" at bounding box center [784, 577] width 938 height 976
click at [778, 160] on button "Application Home Page" at bounding box center [562, 158] width 469 height 39
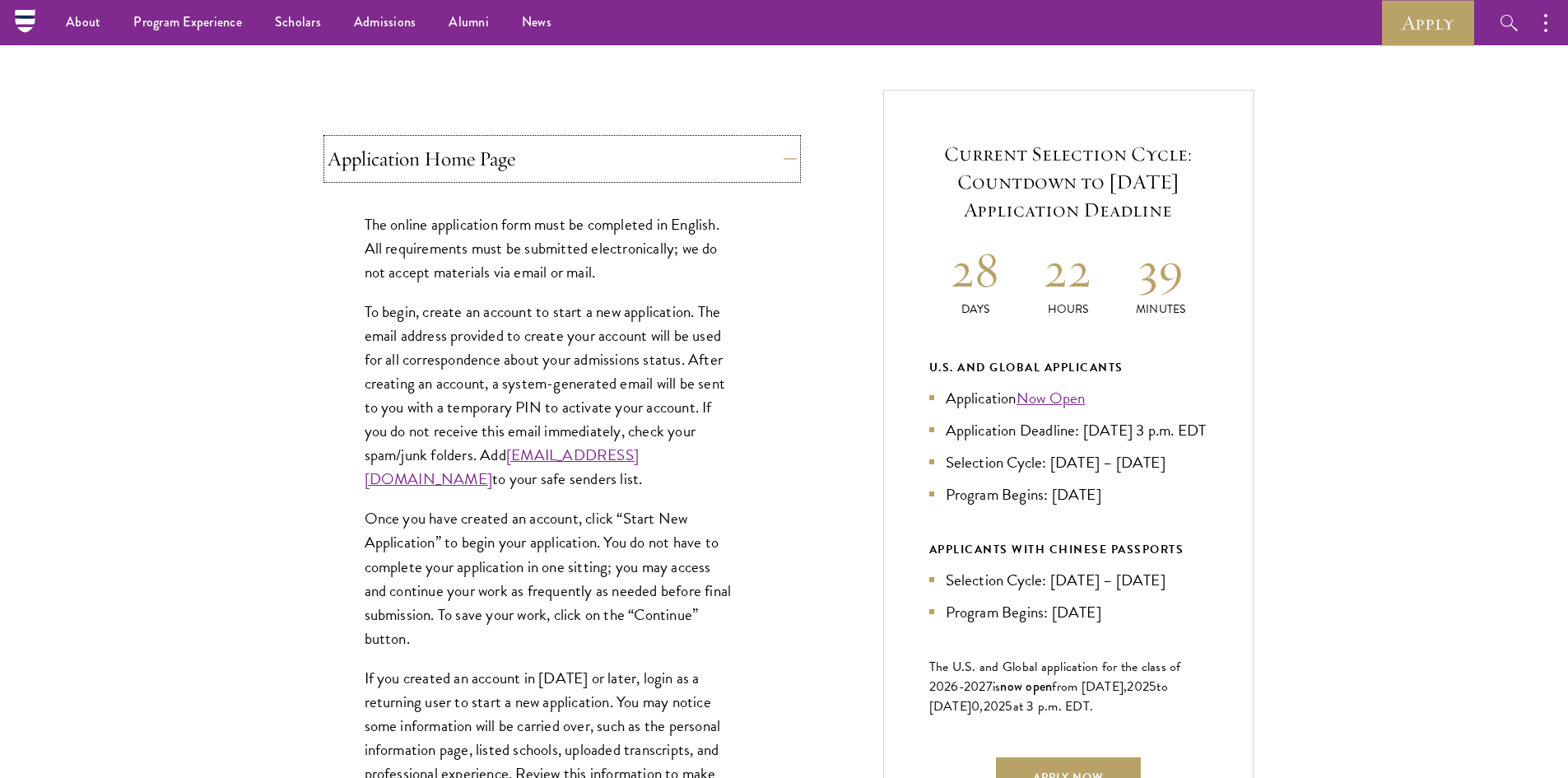
click at [779, 160] on button "Application Home Page" at bounding box center [562, 158] width 469 height 39
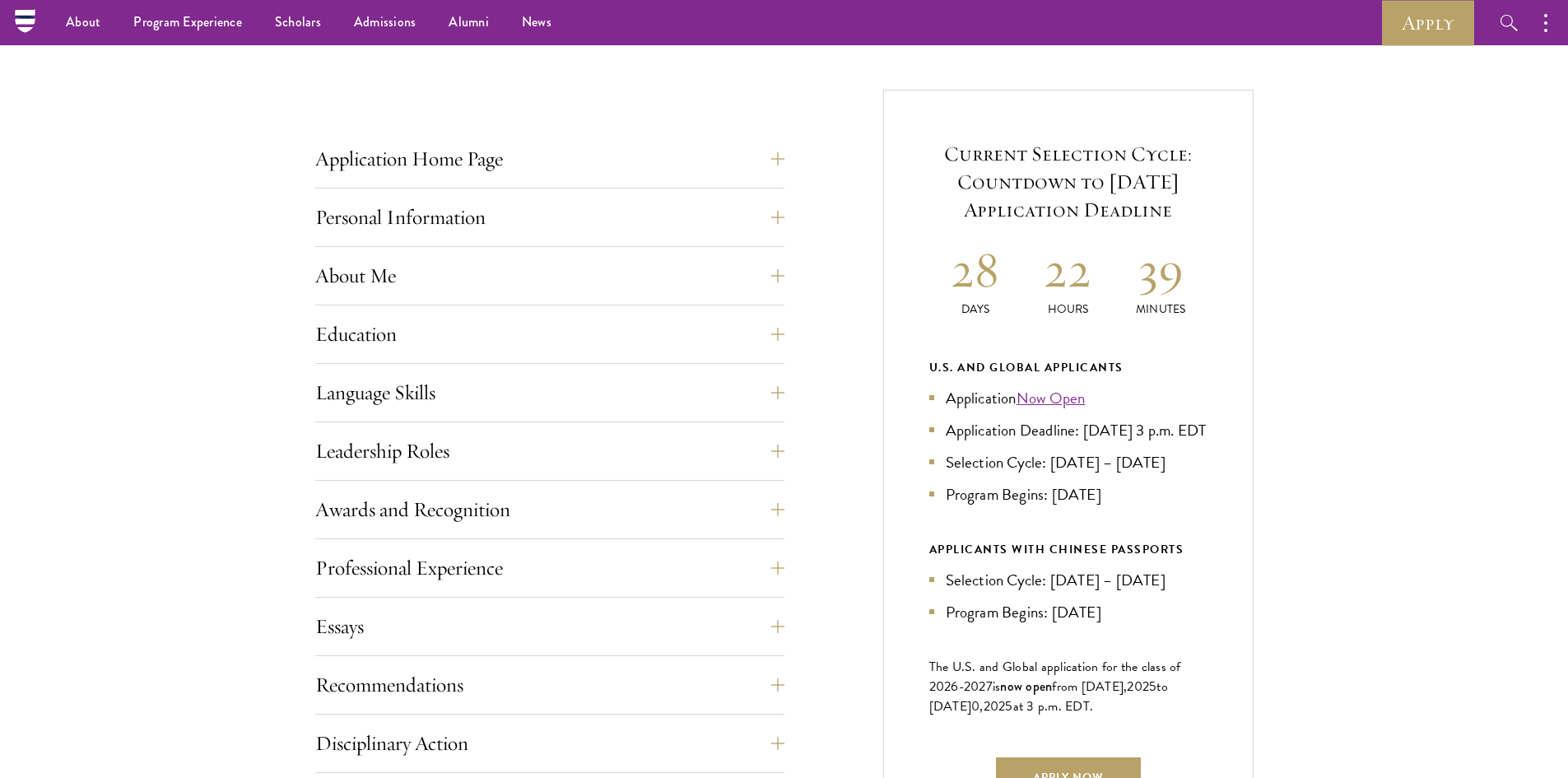
click at [759, 247] on div "Application Home Page The online application form must be completed in English.…" at bounding box center [550, 602] width 469 height 926
click at [763, 226] on button "Personal Information" at bounding box center [562, 217] width 469 height 39
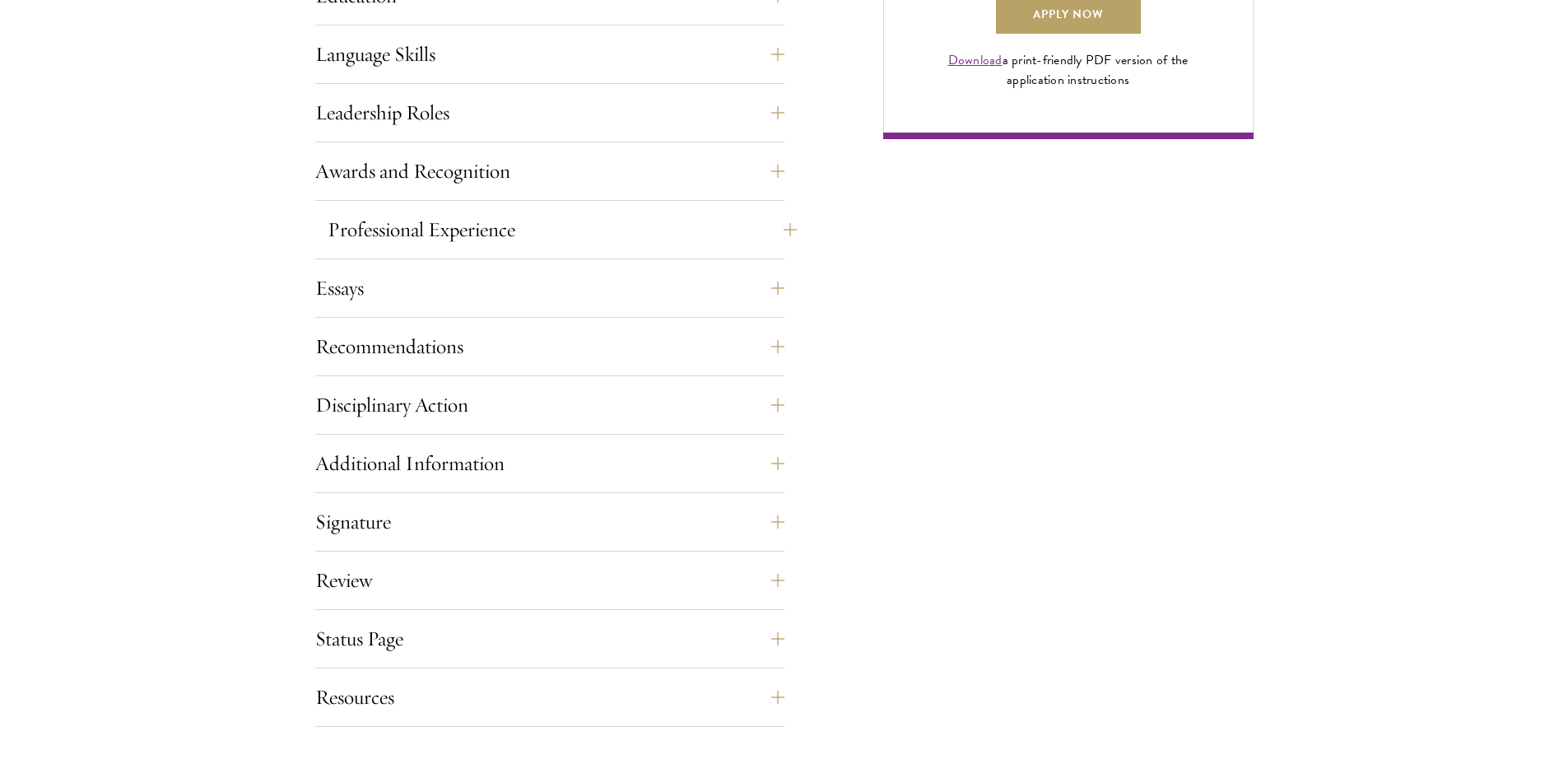
scroll to position [1399, 0]
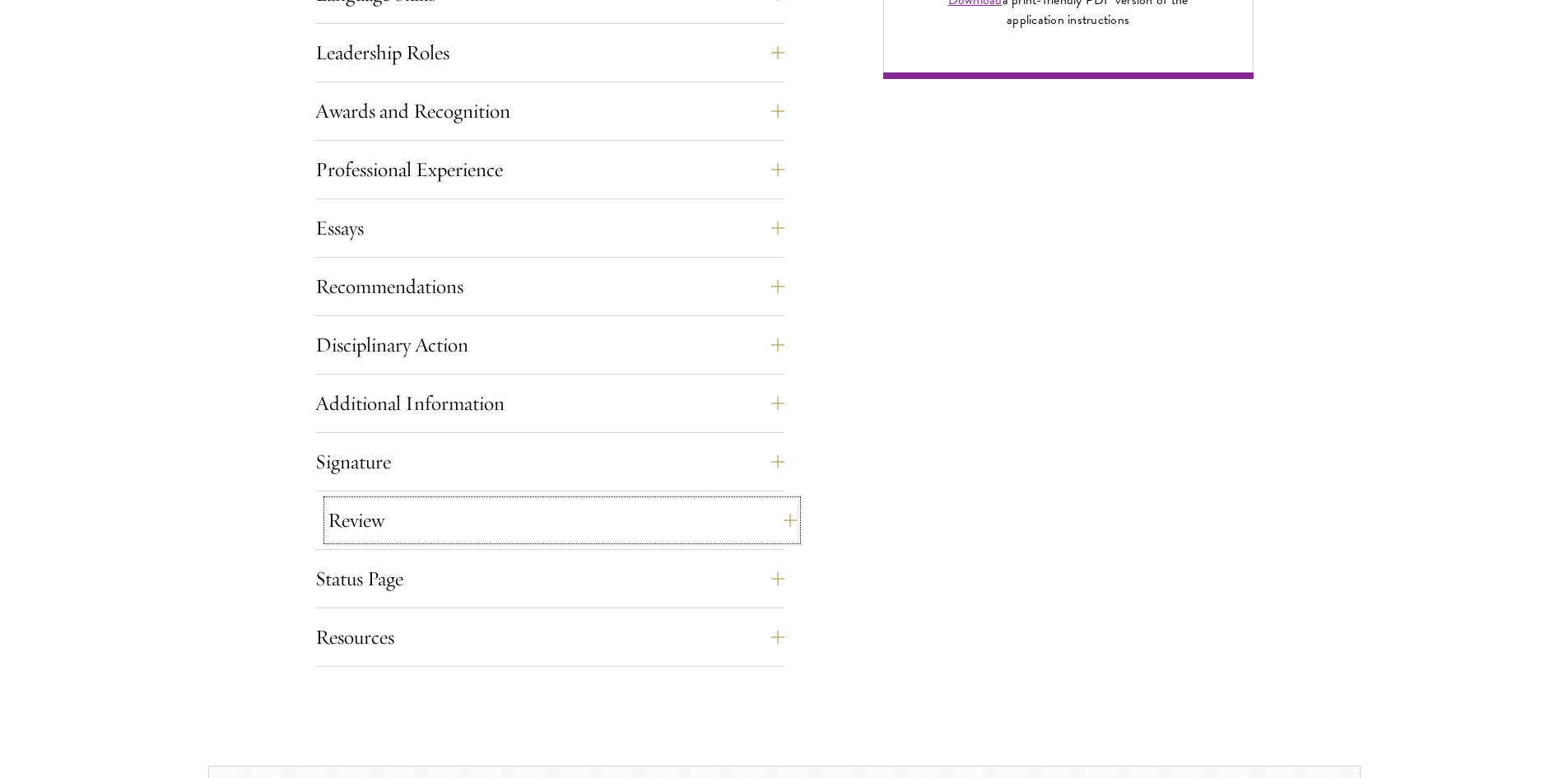
click at [719, 516] on button "Review" at bounding box center [562, 520] width 469 height 39
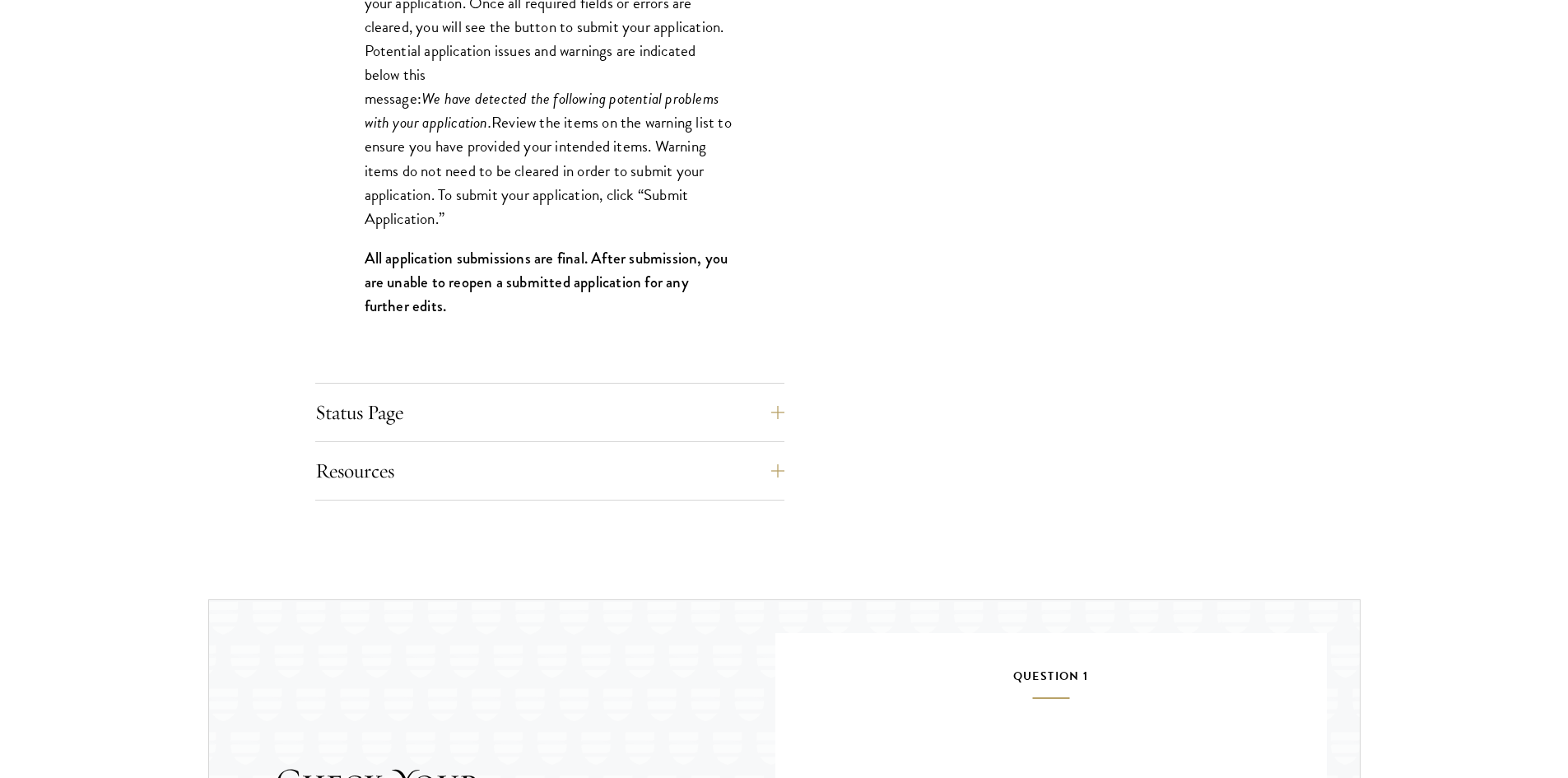
scroll to position [1716, 0]
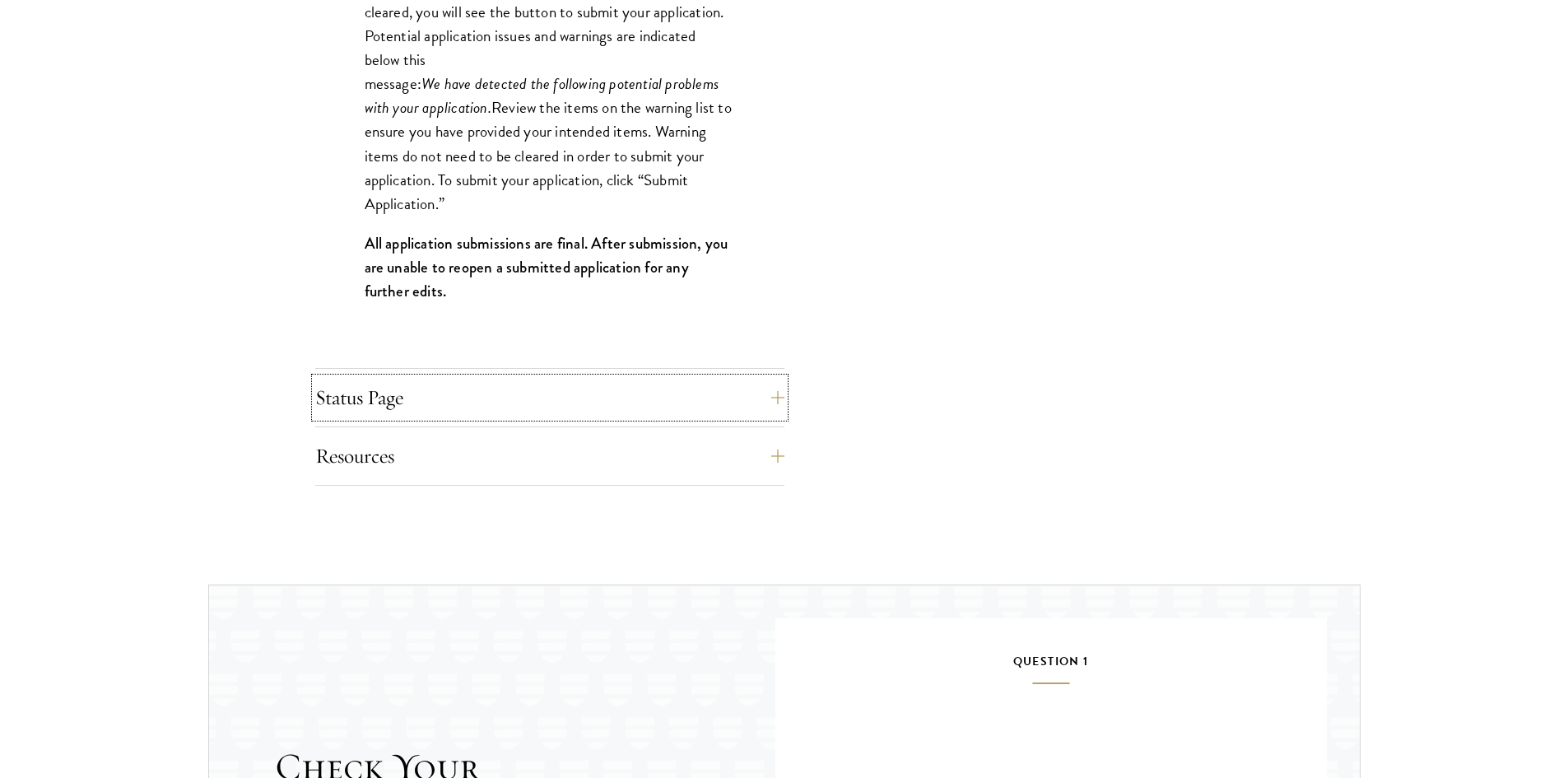
click at [681, 402] on button "Status Page" at bounding box center [550, 397] width 469 height 39
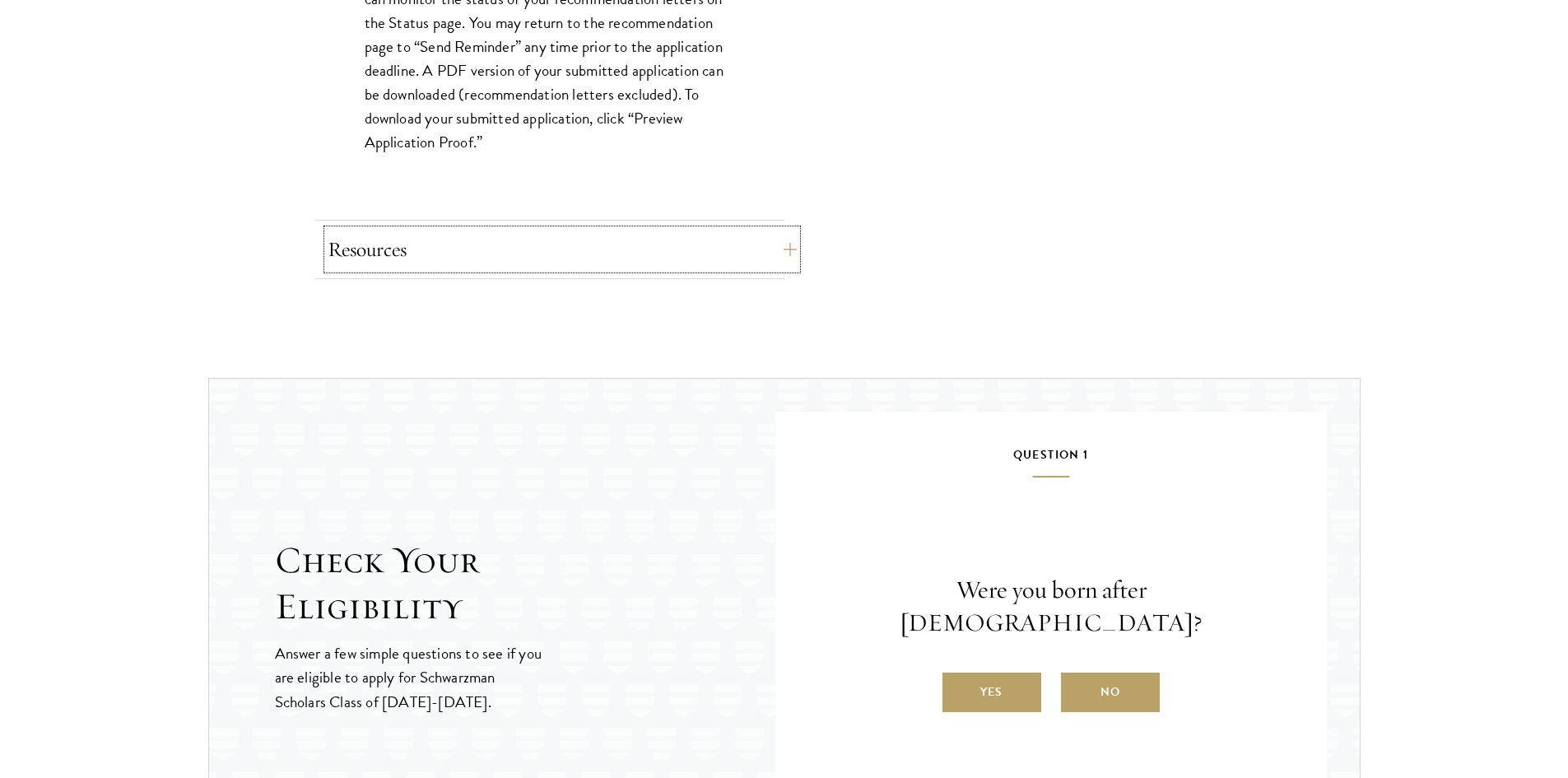
click at [719, 247] on button "Resources" at bounding box center [562, 249] width 469 height 39
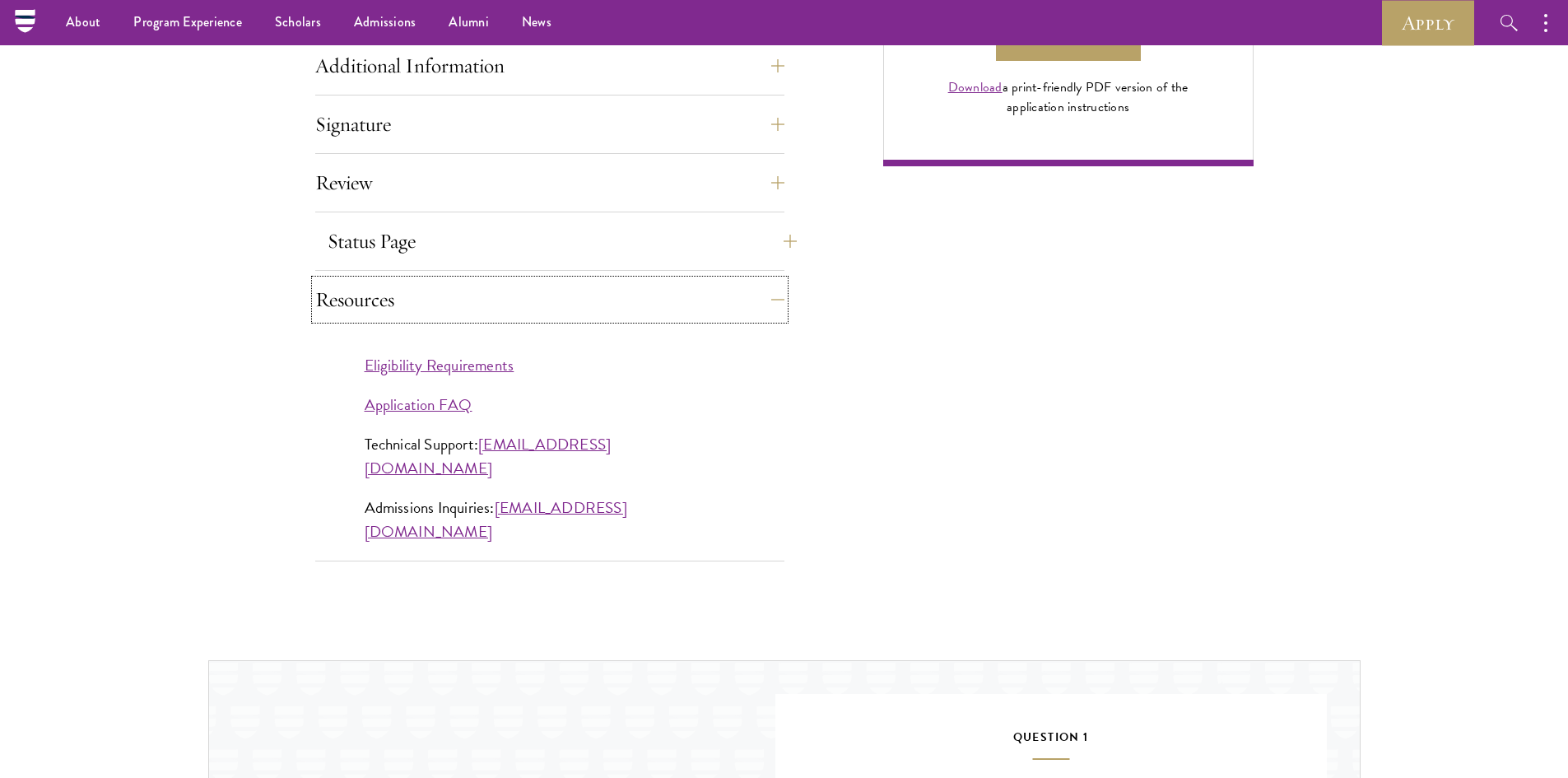
scroll to position [1304, 0]
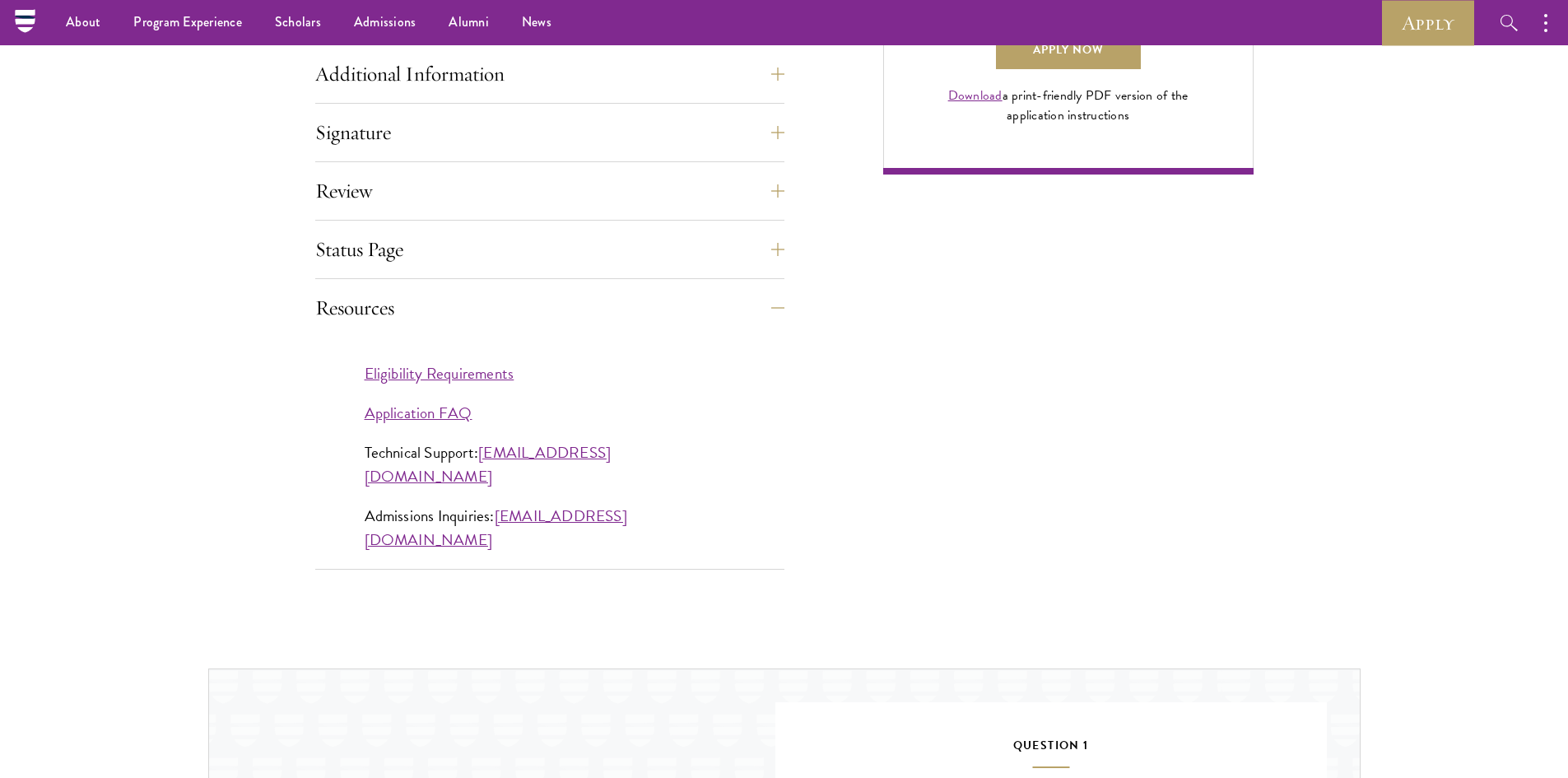
click at [705, 331] on div "Resources Eligibility Requirements Application FAQ Technical Support: [EMAIL_AD…" at bounding box center [550, 429] width 469 height 281
drag, startPoint x: 709, startPoint y: 322, endPoint x: 717, endPoint y: 323, distance: 8.1
click at [710, 322] on button "Resources" at bounding box center [562, 307] width 469 height 39
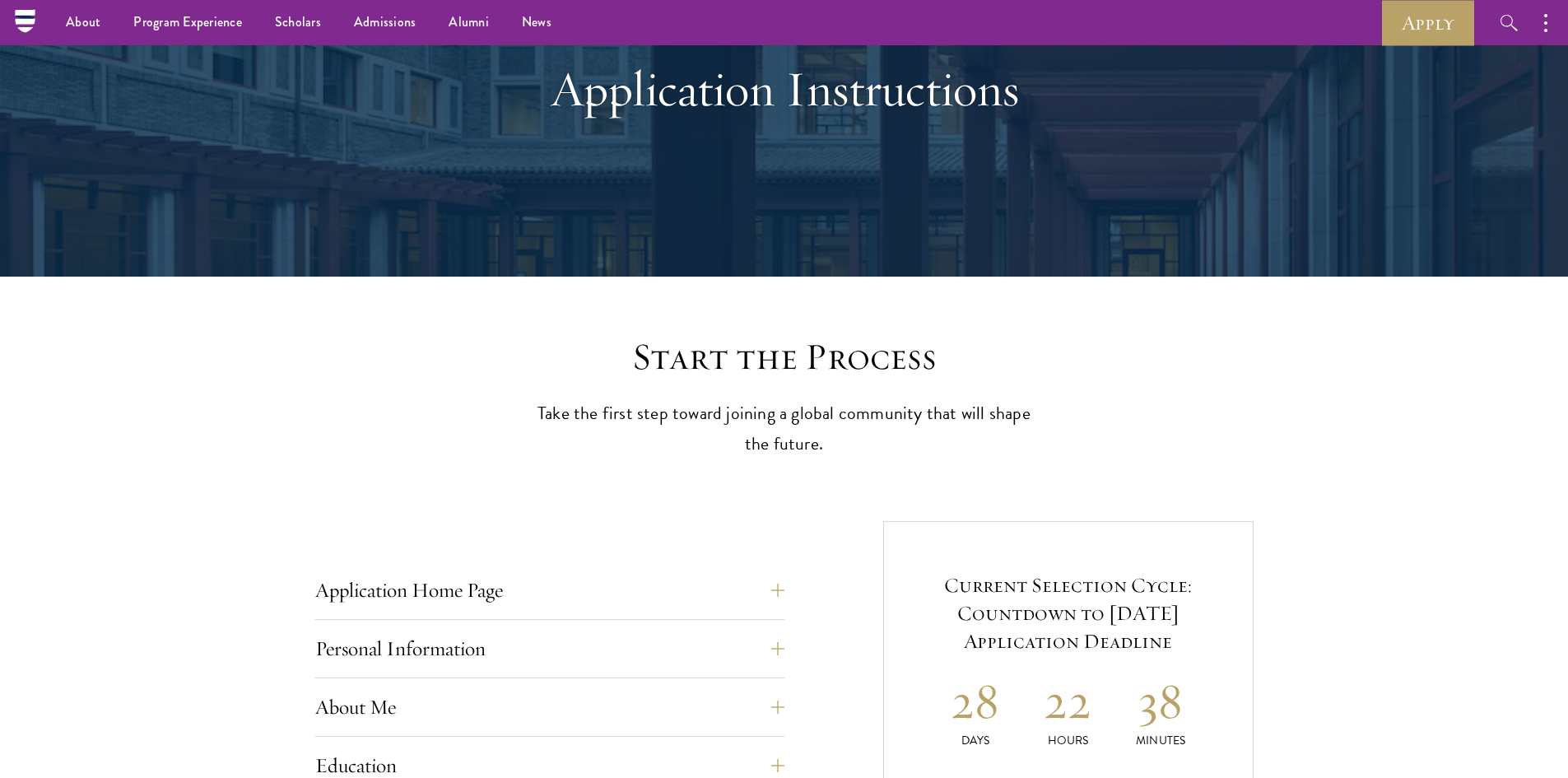
scroll to position [0, 0]
